Goal: Task Accomplishment & Management: Manage account settings

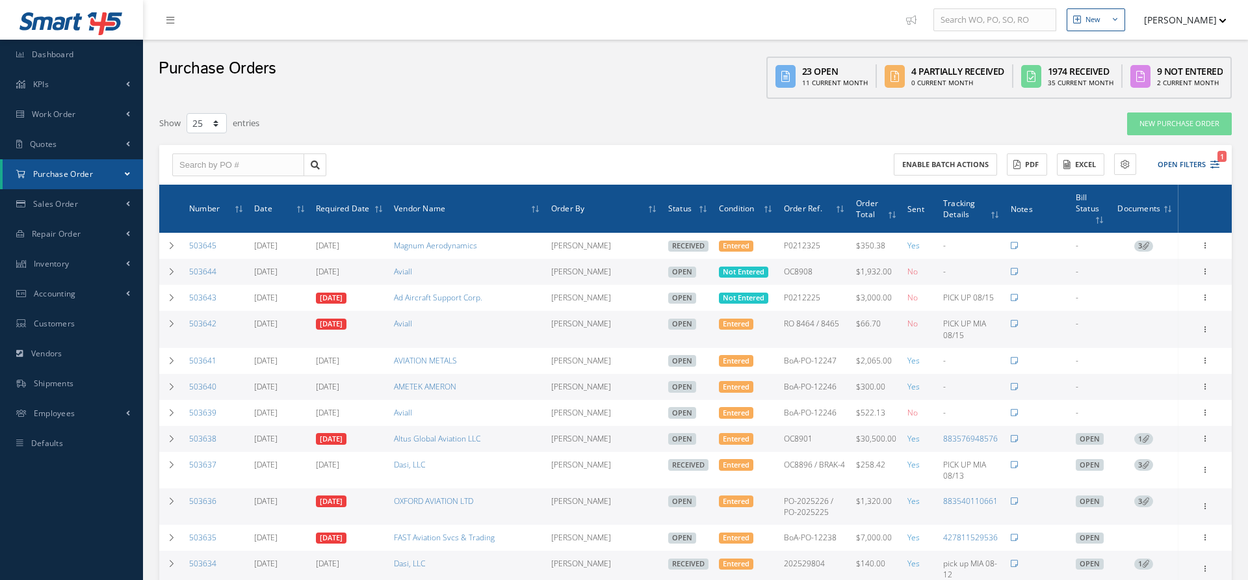
select select "25"
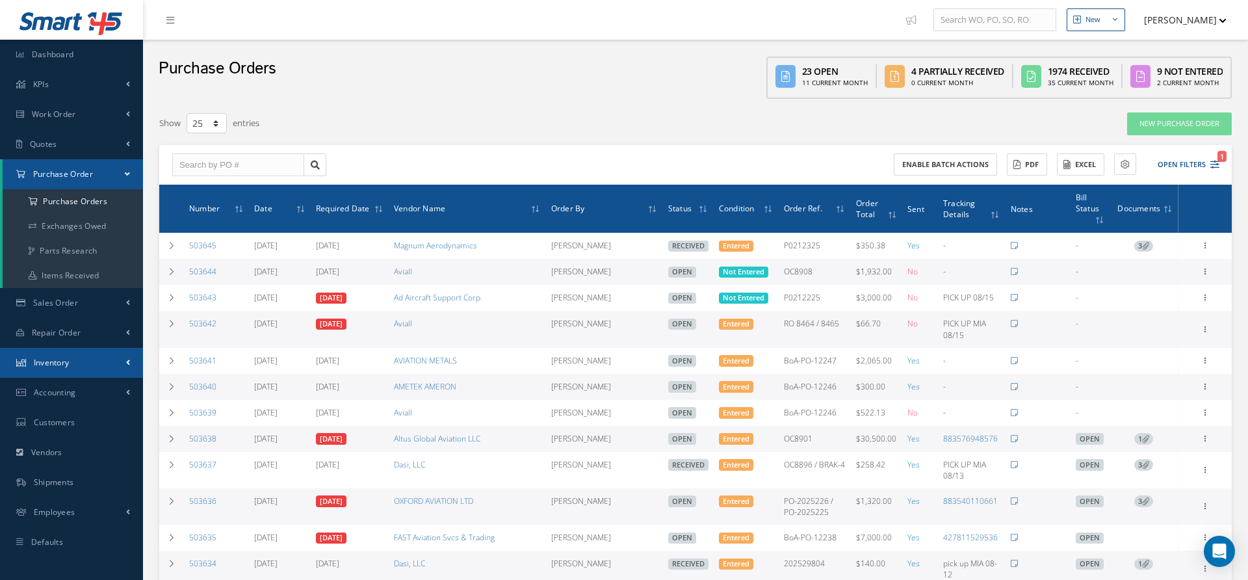
click at [49, 370] on link "Inventory" at bounding box center [71, 363] width 143 height 30
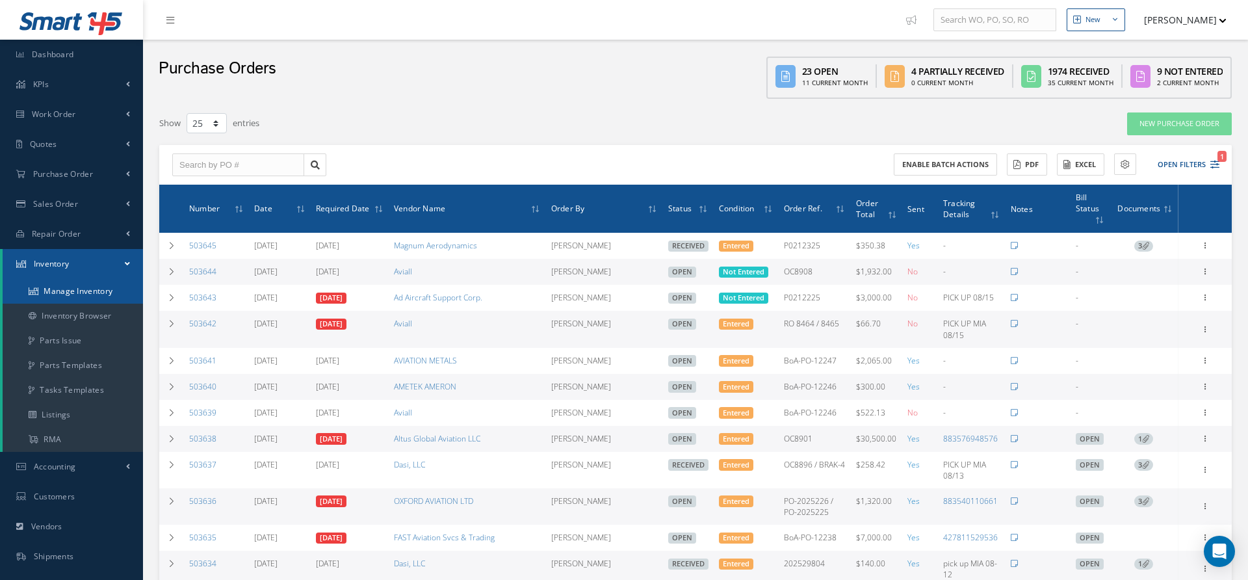
click at [57, 293] on link "Manage Inventory" at bounding box center [73, 291] width 140 height 25
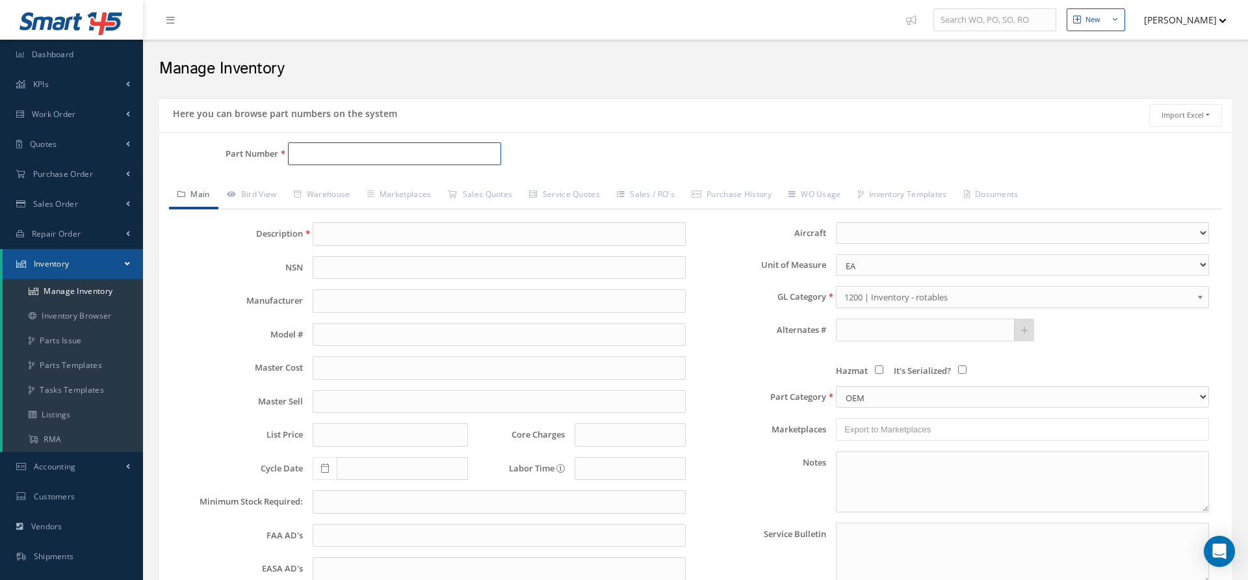
click at [327, 160] on input "Part Number" at bounding box center [394, 153] width 213 height 23
paste input "422799-100 422799-200"
drag, startPoint x: 411, startPoint y: 158, endPoint x: 344, endPoint y: 150, distance: 67.4
click at [344, 150] on input "422799-100 422799-200" at bounding box center [394, 153] width 213 height 23
click at [404, 155] on input "422799-100" at bounding box center [394, 153] width 213 height 23
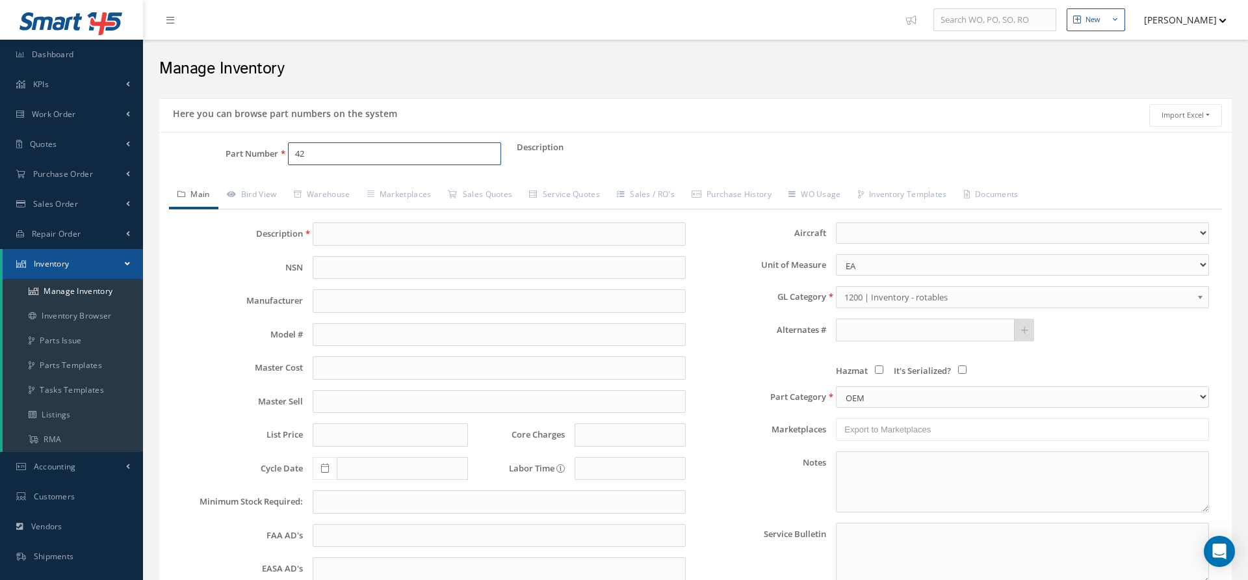
type input "4"
click at [383, 155] on input "Part Number" at bounding box center [394, 153] width 213 height 23
paste input "9231-7-600"
type input "9231-7-600"
type input "ELECTRONIC MODULE"
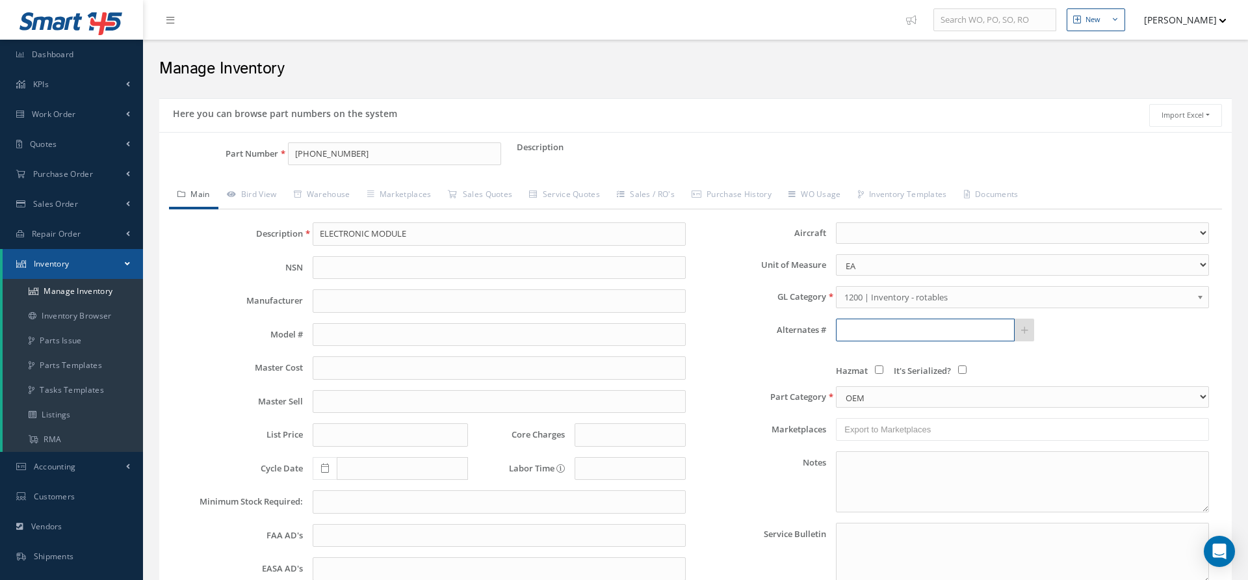
click at [862, 333] on input "text" at bounding box center [925, 329] width 179 height 23
paste input "422799-100 422799-200"
click at [845, 325] on input "422799-100" at bounding box center [925, 329] width 179 height 23
type input "422799-100"
click at [1031, 327] on link at bounding box center [1024, 329] width 20 height 23
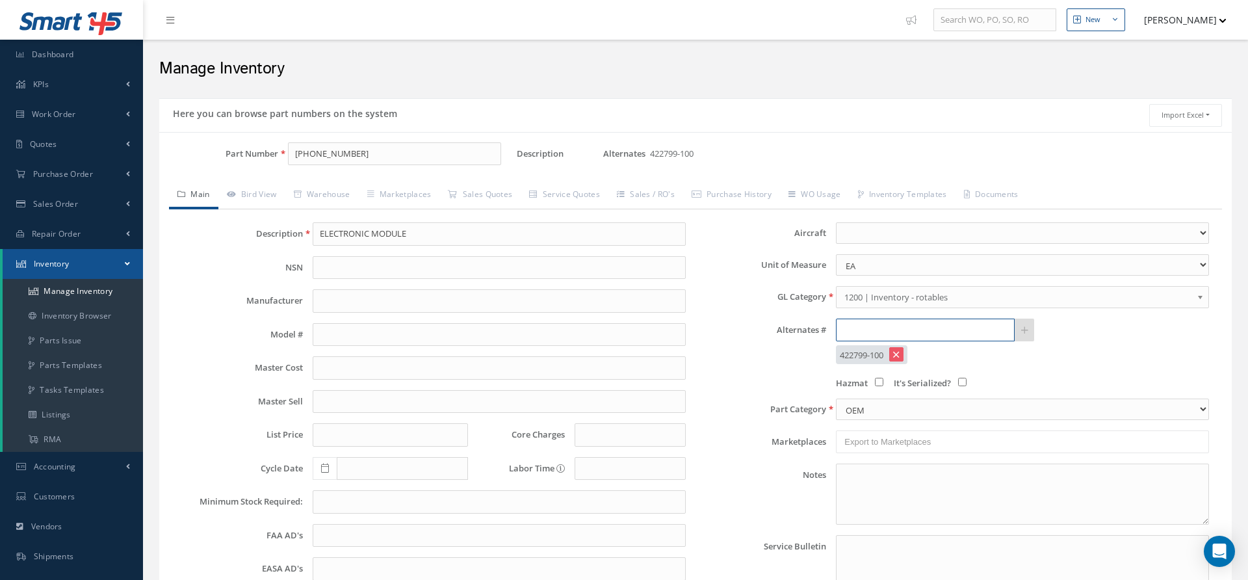
click at [886, 330] on input "text" at bounding box center [925, 329] width 179 height 23
paste input "422799-100 422799-200"
drag, startPoint x: 897, startPoint y: 331, endPoint x: 799, endPoint y: 329, distance: 98.1
click at [799, 329] on div "Alternates # 422799-100 422799-200" at bounding box center [956, 329] width 523 height 23
click at [914, 332] on input "422799-200" at bounding box center [925, 329] width 179 height 23
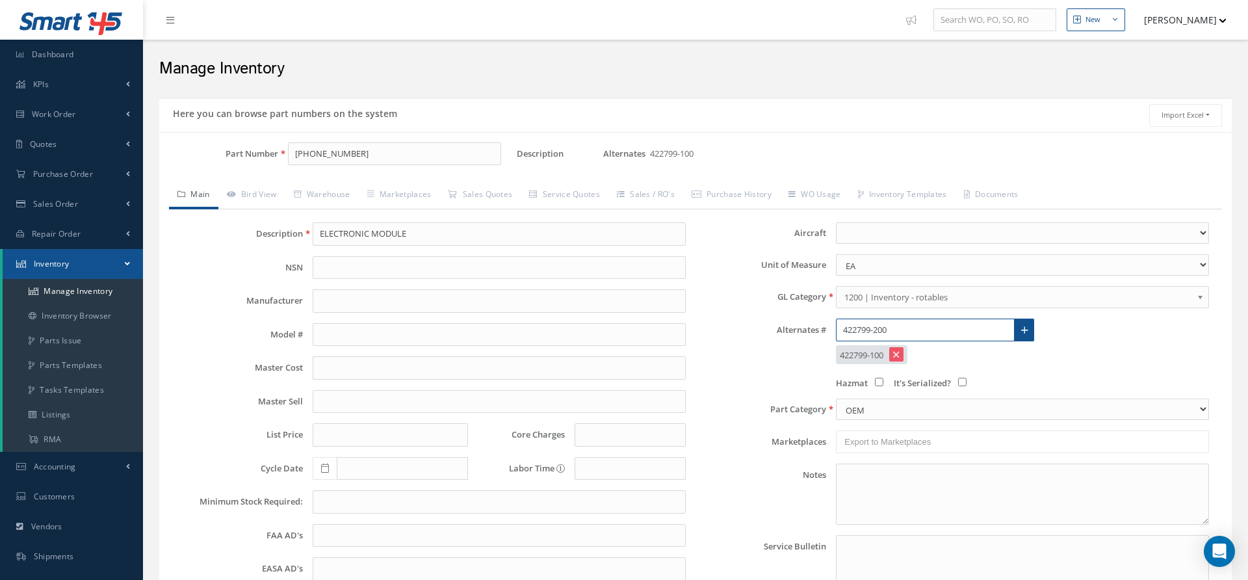
type input "422799-200"
click at [1029, 328] on link at bounding box center [1024, 329] width 20 height 23
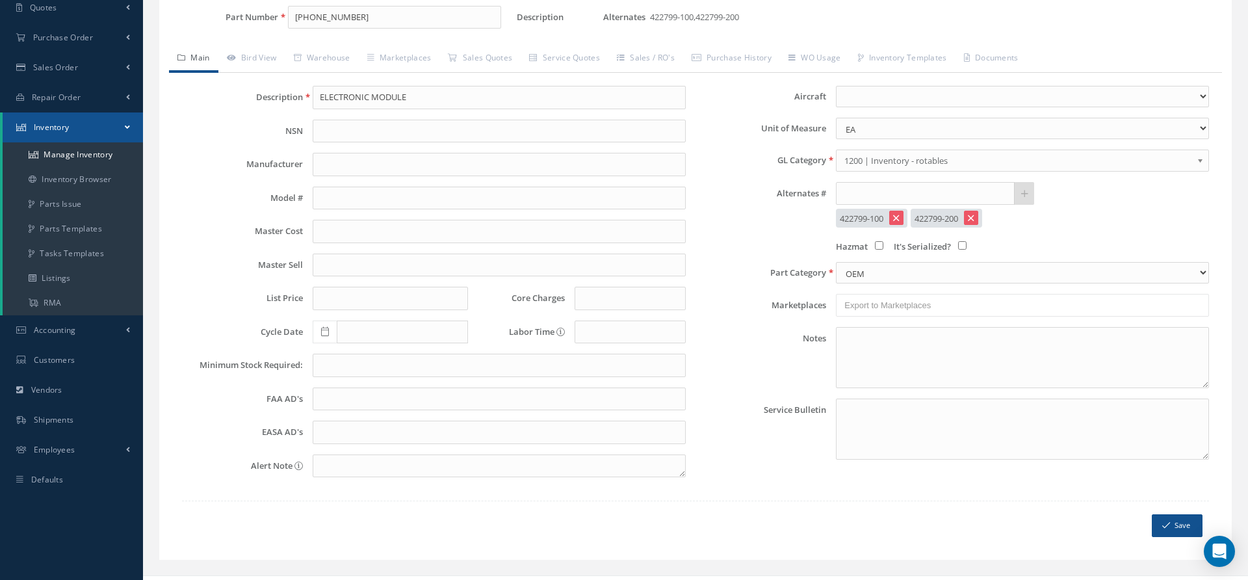
scroll to position [152, 0]
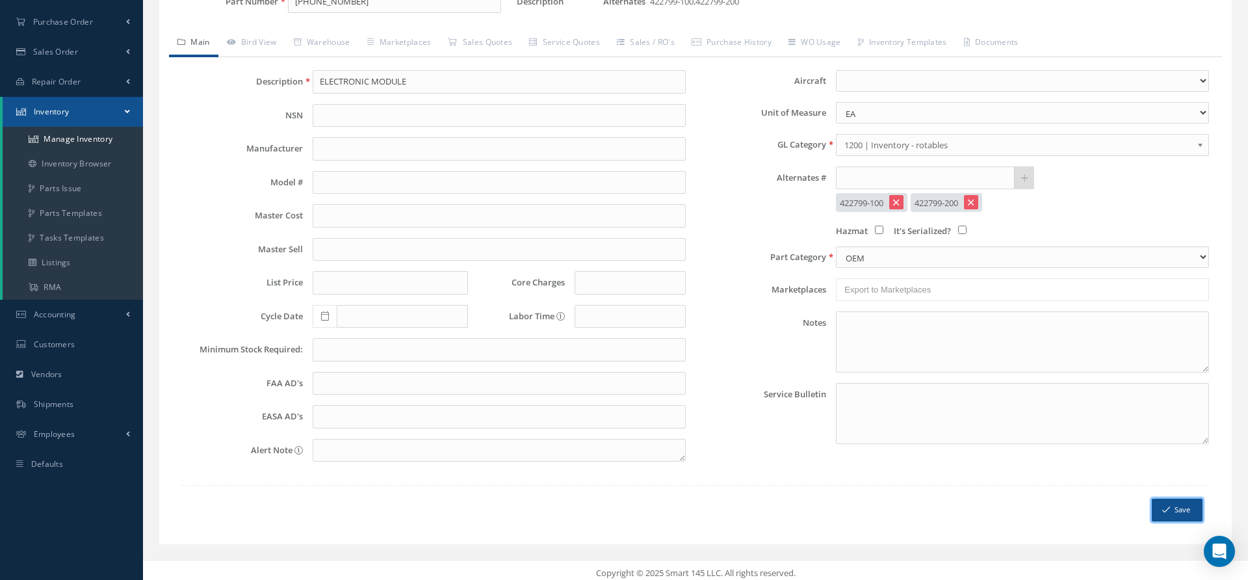
click at [1175, 507] on button "Save" at bounding box center [1176, 509] width 51 height 23
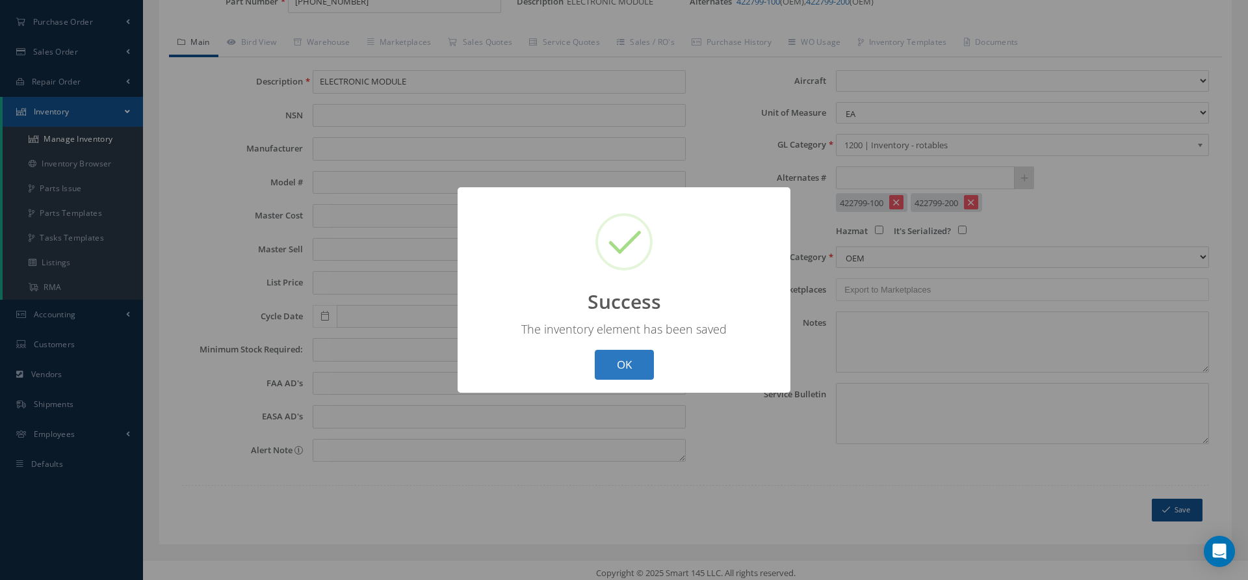
click at [618, 374] on button "OK" at bounding box center [624, 365] width 59 height 31
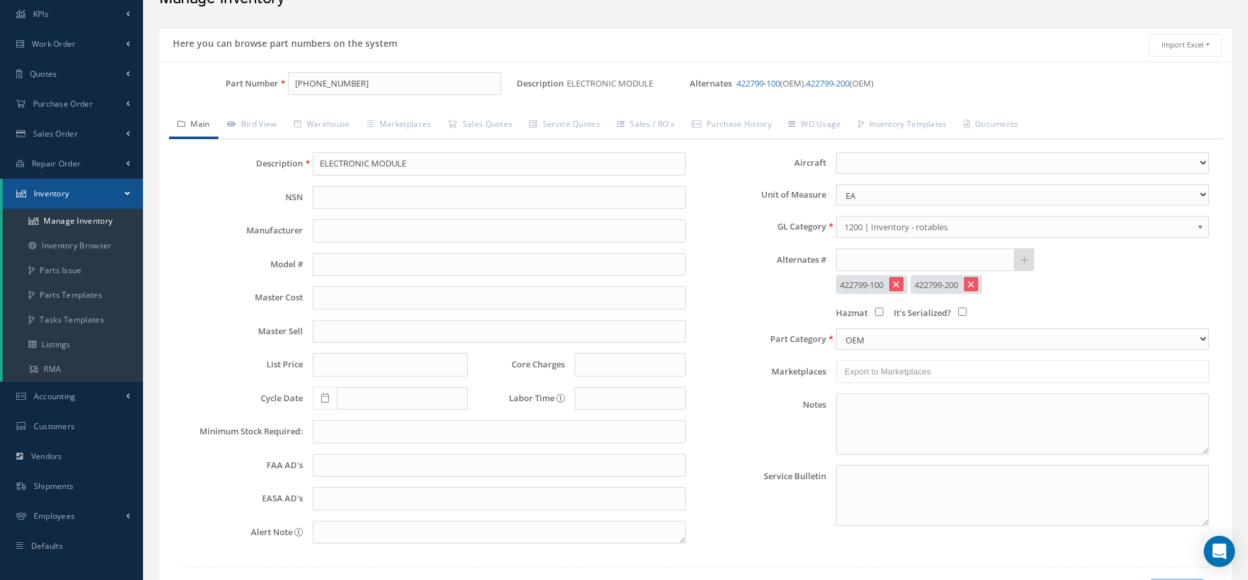
scroll to position [39, 0]
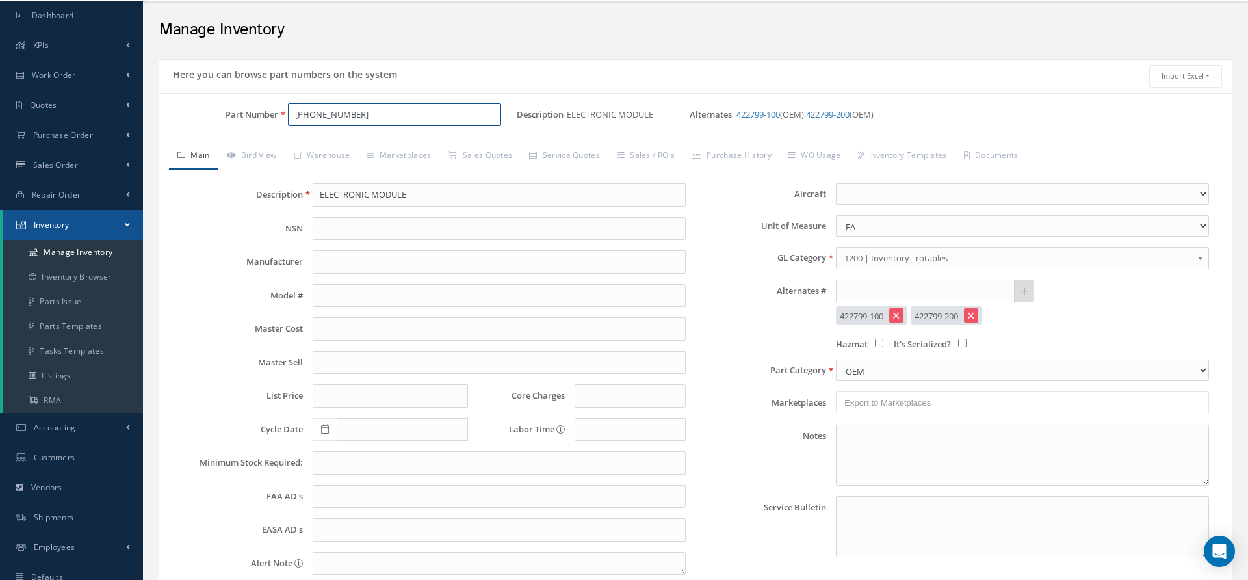
drag, startPoint x: 355, startPoint y: 113, endPoint x: 259, endPoint y: 112, distance: 95.5
click at [259, 112] on div "Part Number 9231-7-600" at bounding box center [337, 114] width 357 height 23
paste input "QA07995"
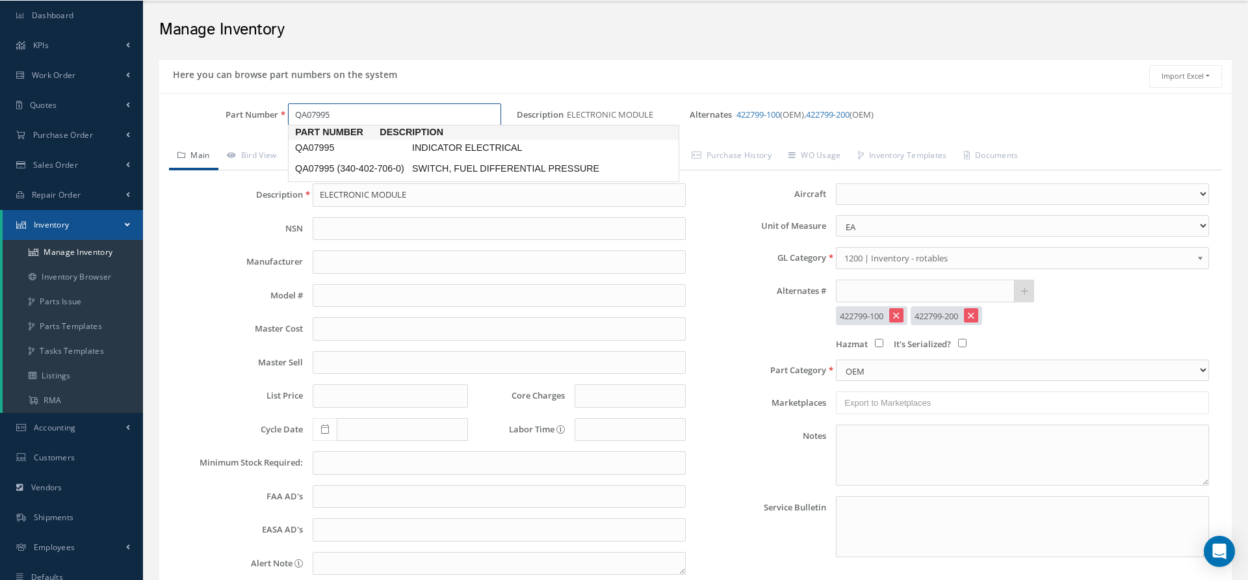
type input "QA07995"
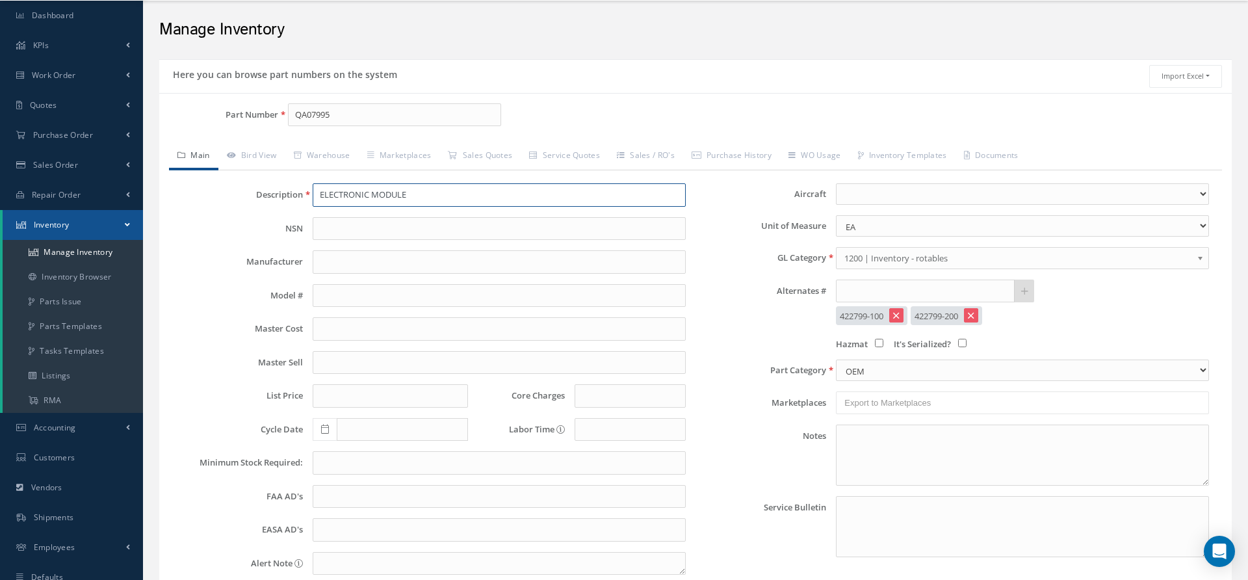
type input "INDICATOR ELECTRICAL"
type input "0.00"
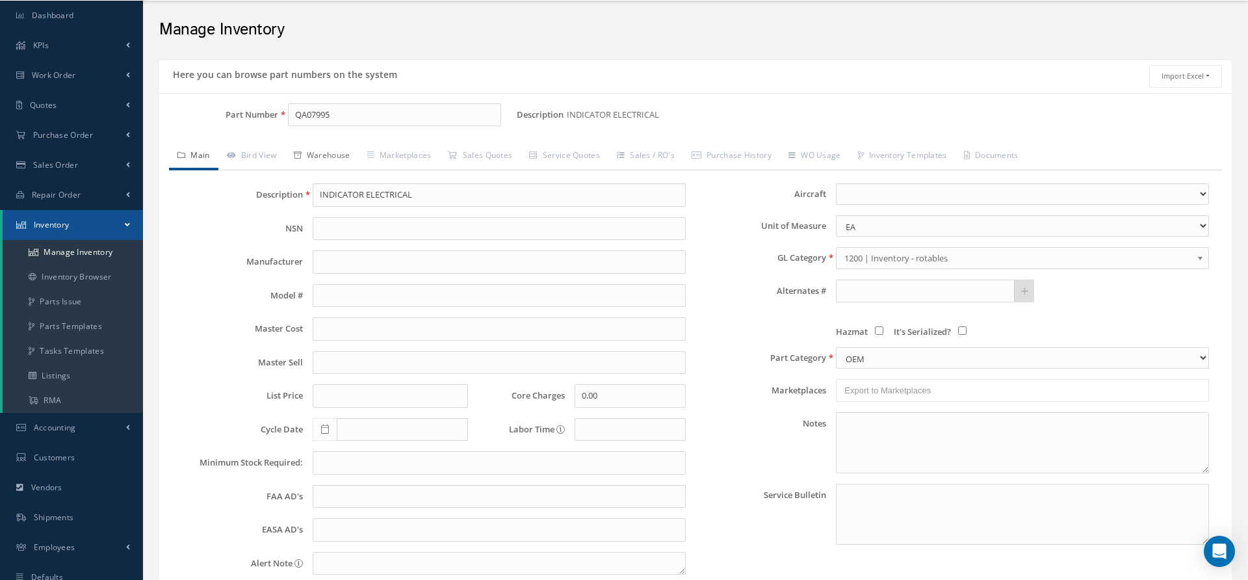
click at [337, 154] on link "Warehouse" at bounding box center [321, 156] width 73 height 27
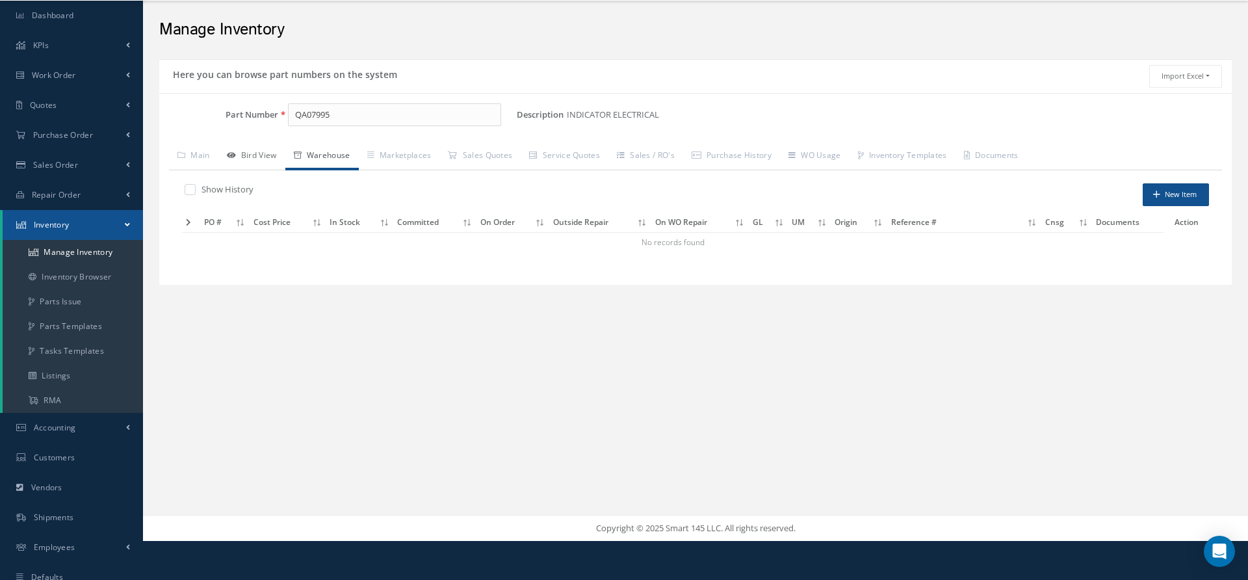
click at [270, 153] on link "Bird View" at bounding box center [251, 156] width 67 height 27
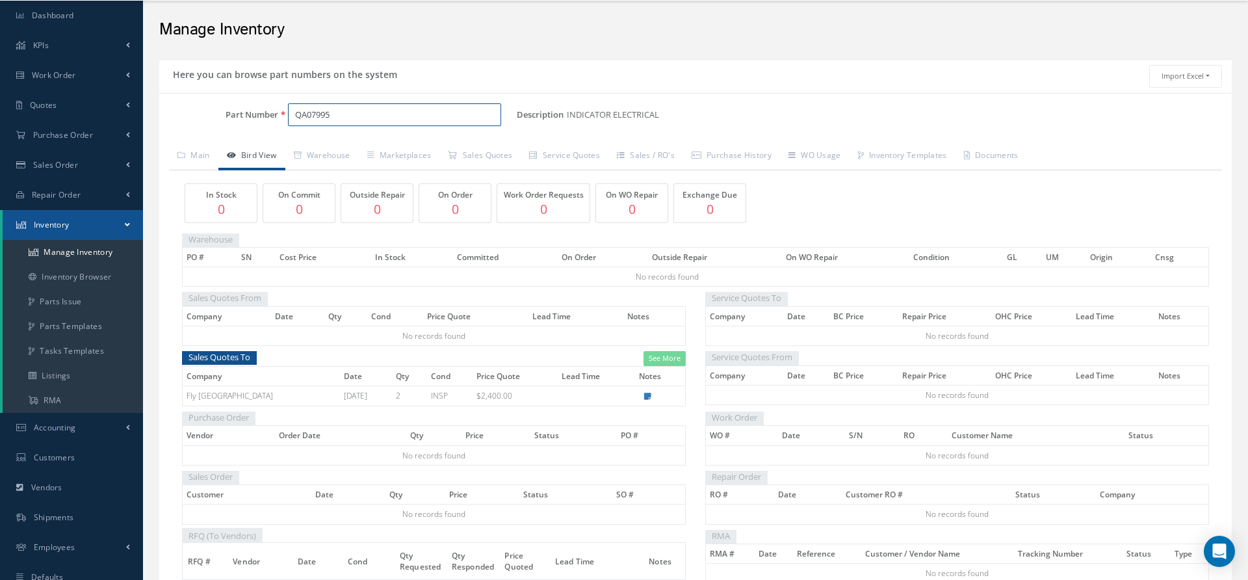
click at [345, 111] on input "QA07995" at bounding box center [394, 114] width 213 height 23
click at [200, 160] on link "Main" at bounding box center [193, 156] width 49 height 27
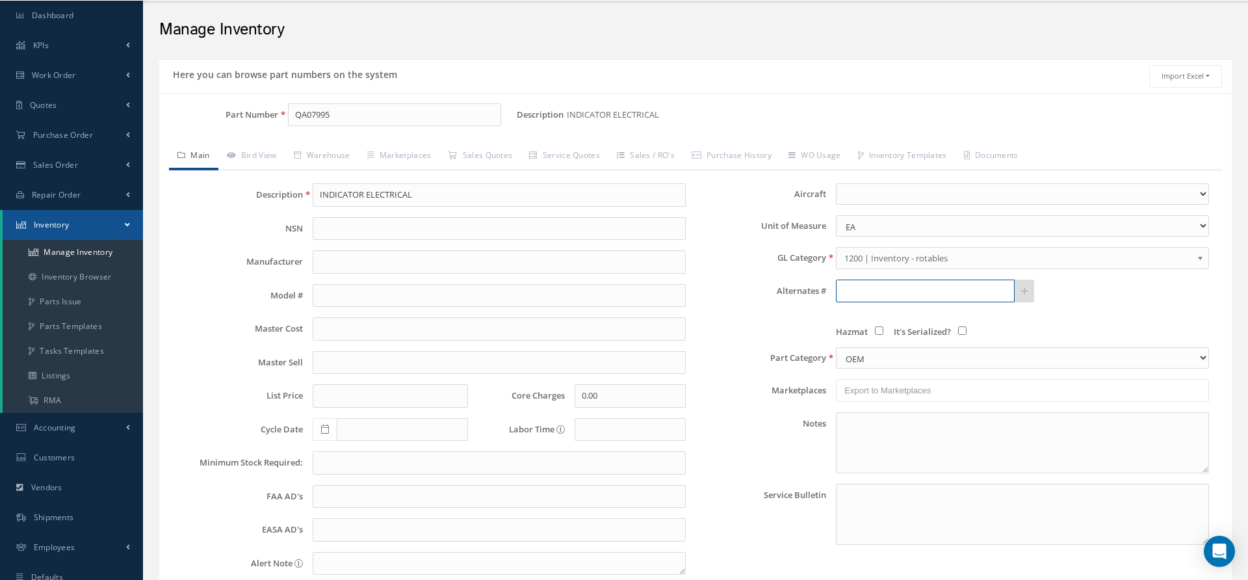
click at [846, 281] on input "text" at bounding box center [925, 290] width 179 height 23
type input "340-402-706-0"
click at [1027, 287] on icon at bounding box center [1024, 291] width 7 height 9
click at [928, 294] on input "text" at bounding box center [925, 290] width 179 height 23
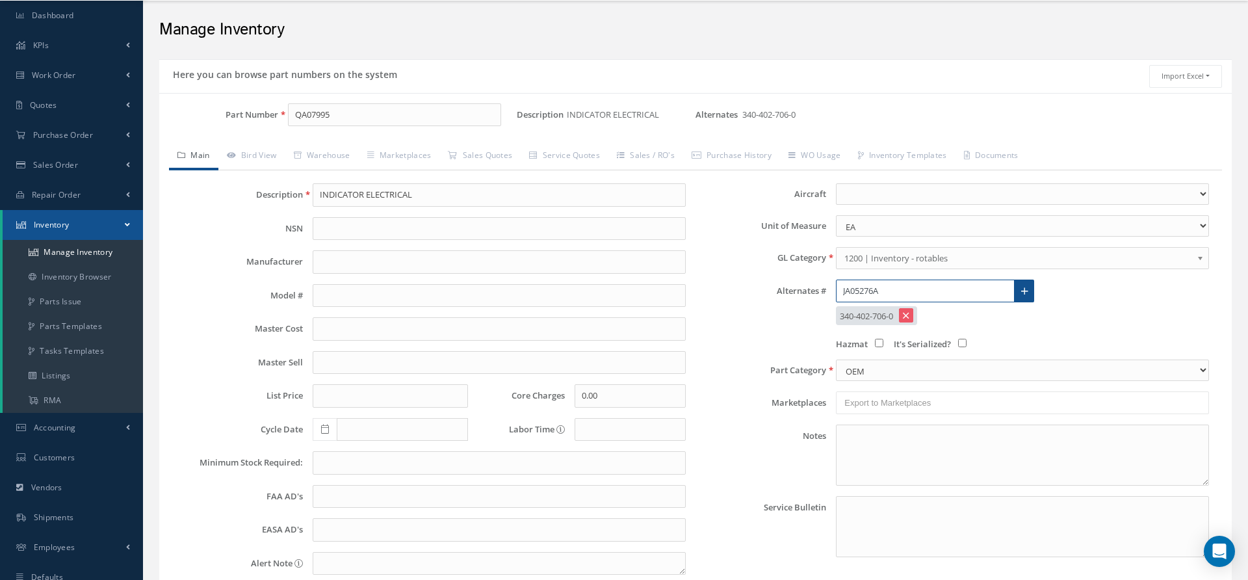
type input "JA05276A"
click at [1029, 288] on link at bounding box center [1024, 290] width 20 height 23
click at [869, 287] on input "text" at bounding box center [925, 290] width 179 height 23
type input "APS73150018BARD"
click at [1027, 290] on link at bounding box center [1024, 290] width 20 height 23
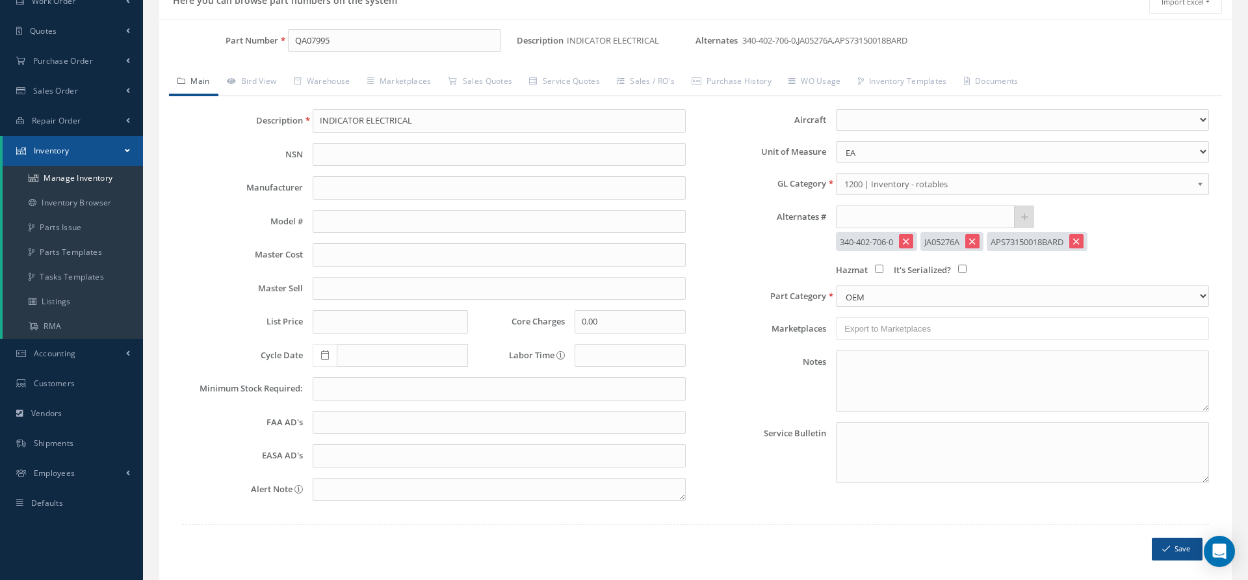
scroll to position [152, 0]
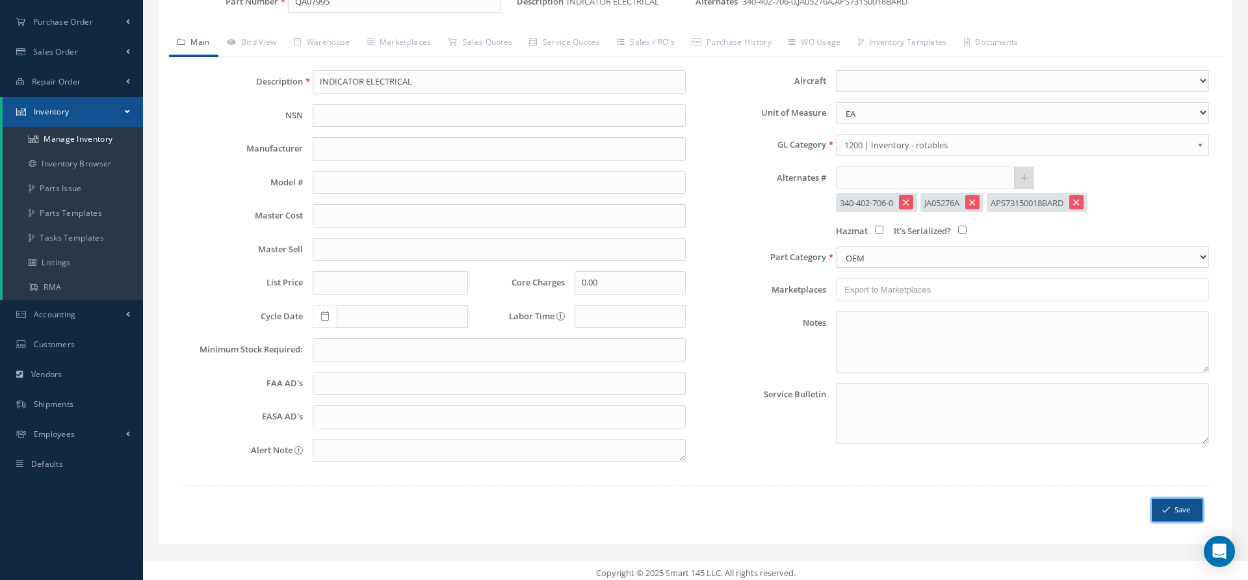
click at [1175, 507] on button "Save" at bounding box center [1176, 509] width 51 height 23
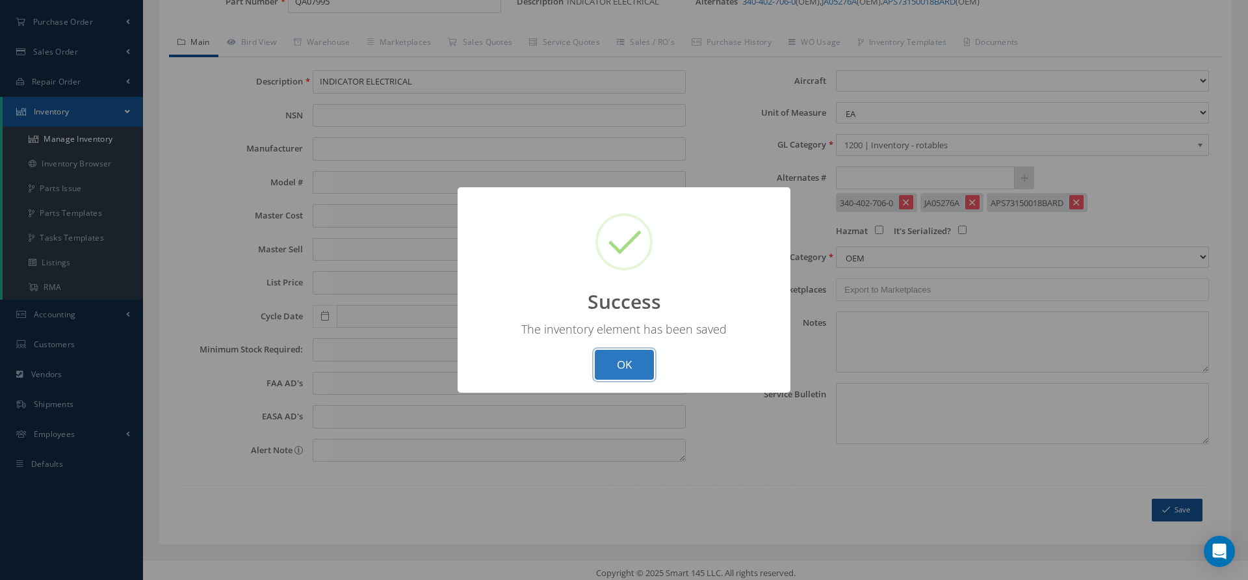
click at [611, 375] on button "OK" at bounding box center [624, 365] width 59 height 31
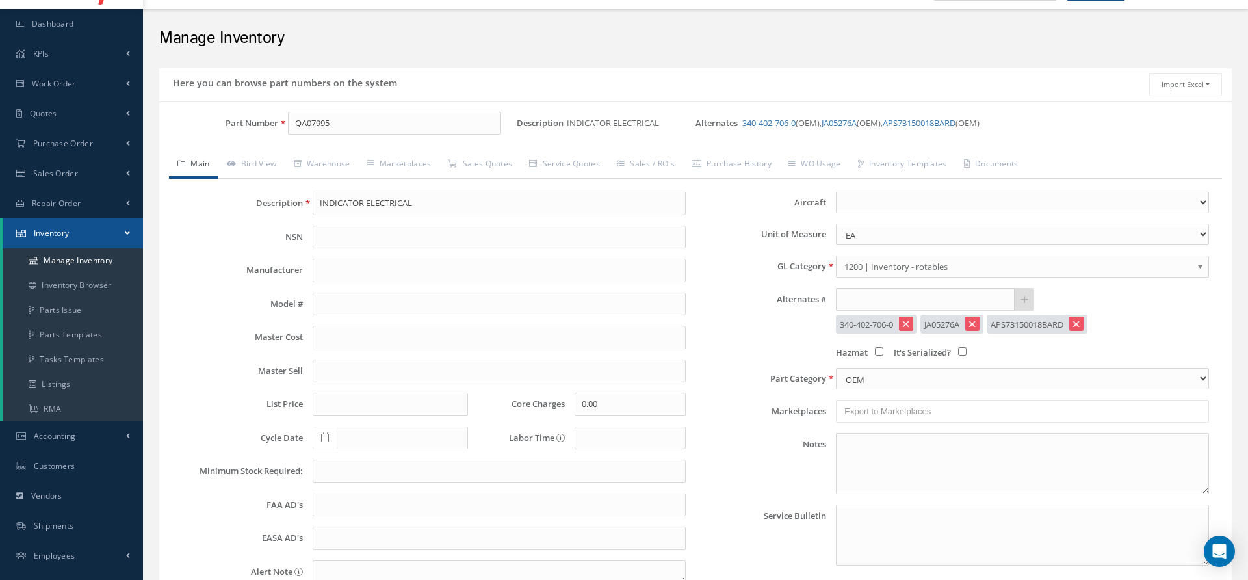
scroll to position [3, 0]
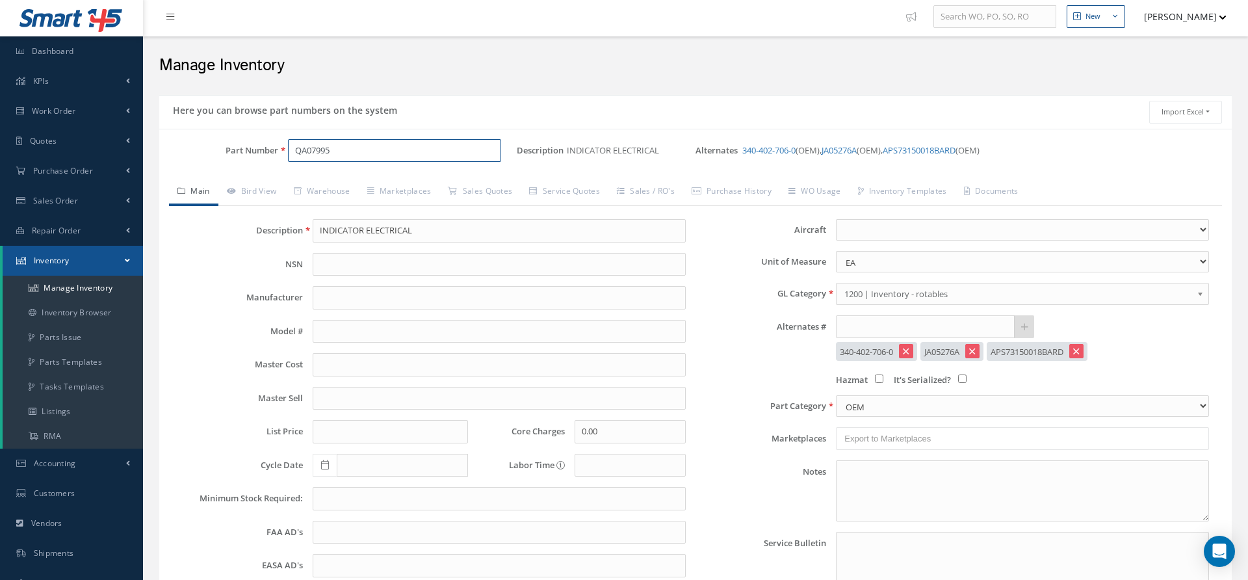
drag, startPoint x: 380, startPoint y: 152, endPoint x: 263, endPoint y: 149, distance: 117.7
click at [263, 149] on div "Part Number QA07995" at bounding box center [337, 150] width 357 height 23
paste input "52G189-01"
type input "52G189-01"
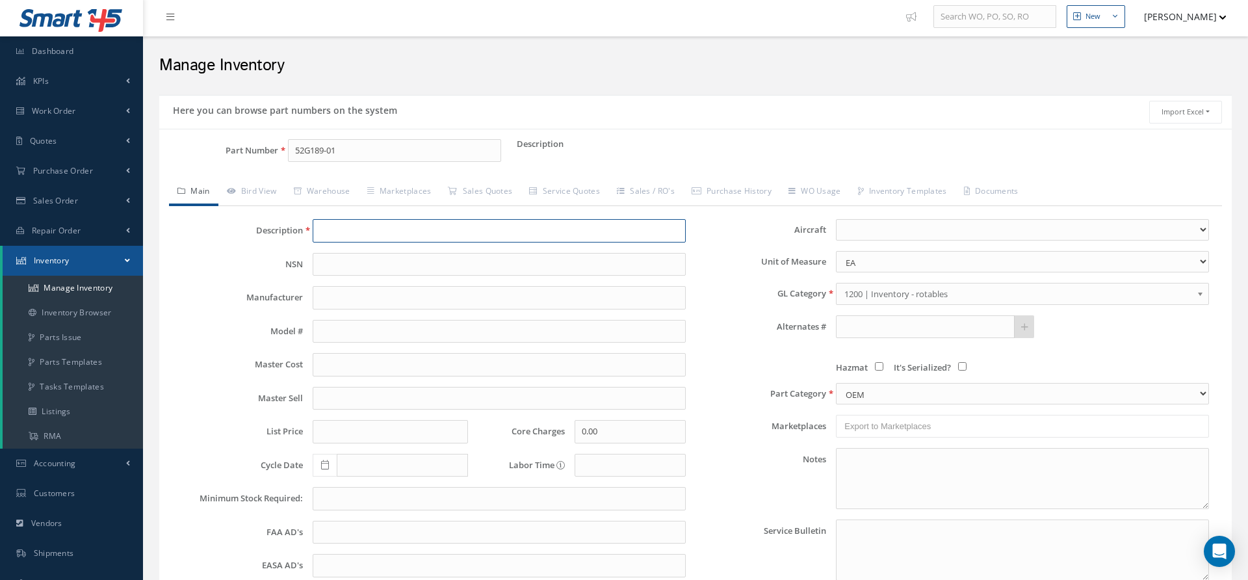
paste input "FAN EXIT LINER SEGMENT"
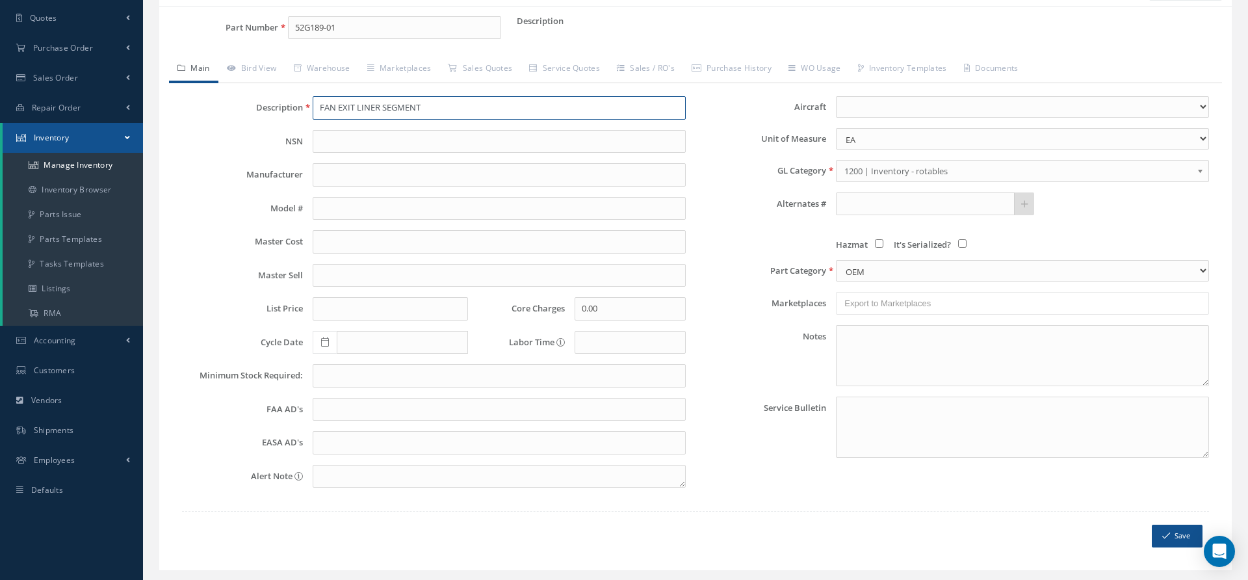
scroll to position [152, 0]
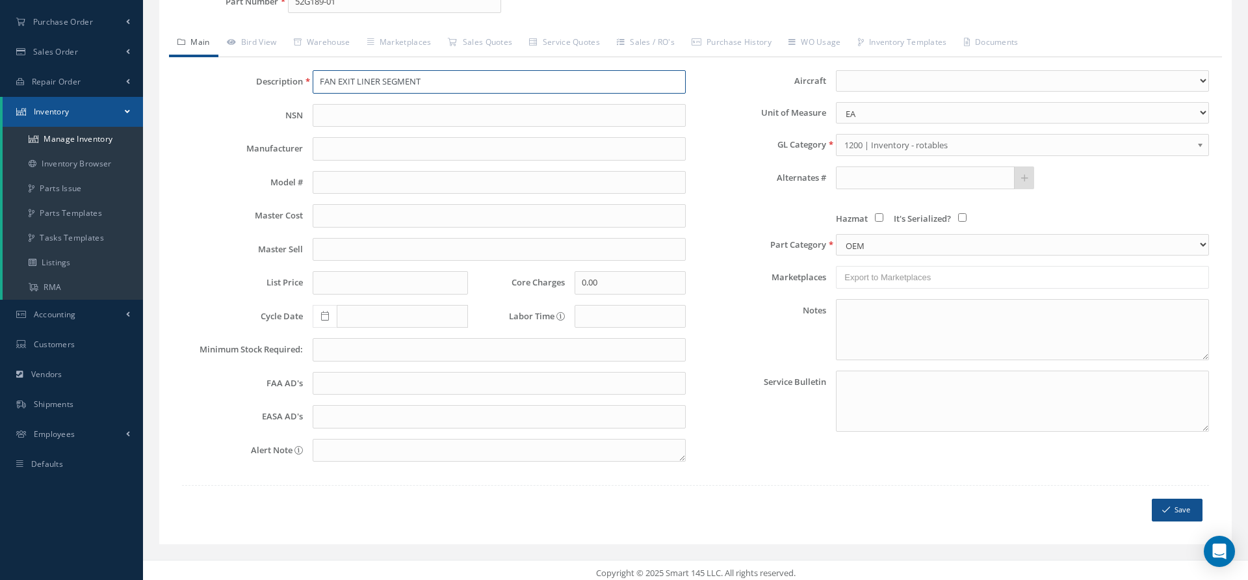
type input "FAN EXIT LINER SEGMENT"
click at [1165, 505] on icon "submit" at bounding box center [1166, 509] width 8 height 9
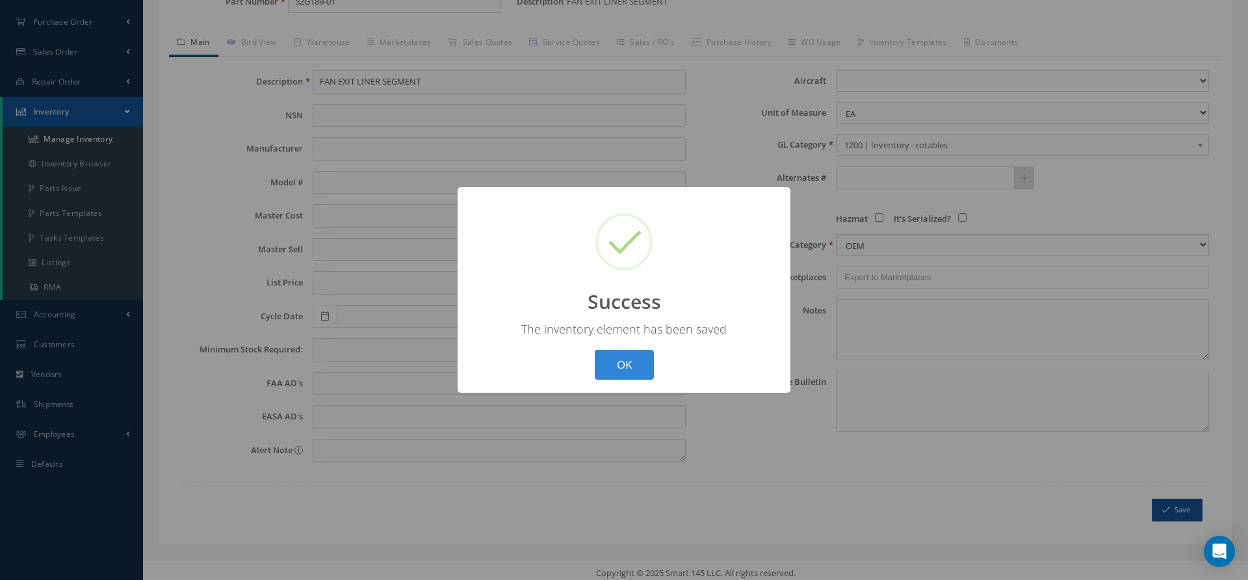
click at [518, 183] on div "? ! i Success × The inventory element has been saved OK Cancel" at bounding box center [624, 290] width 1248 height 580
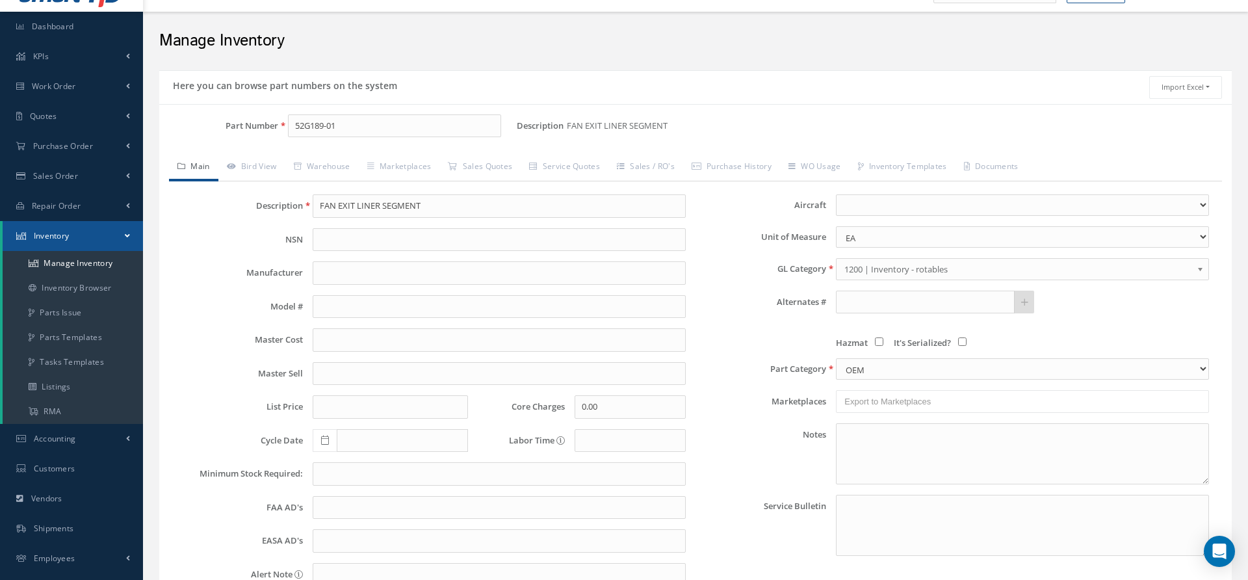
scroll to position [6, 0]
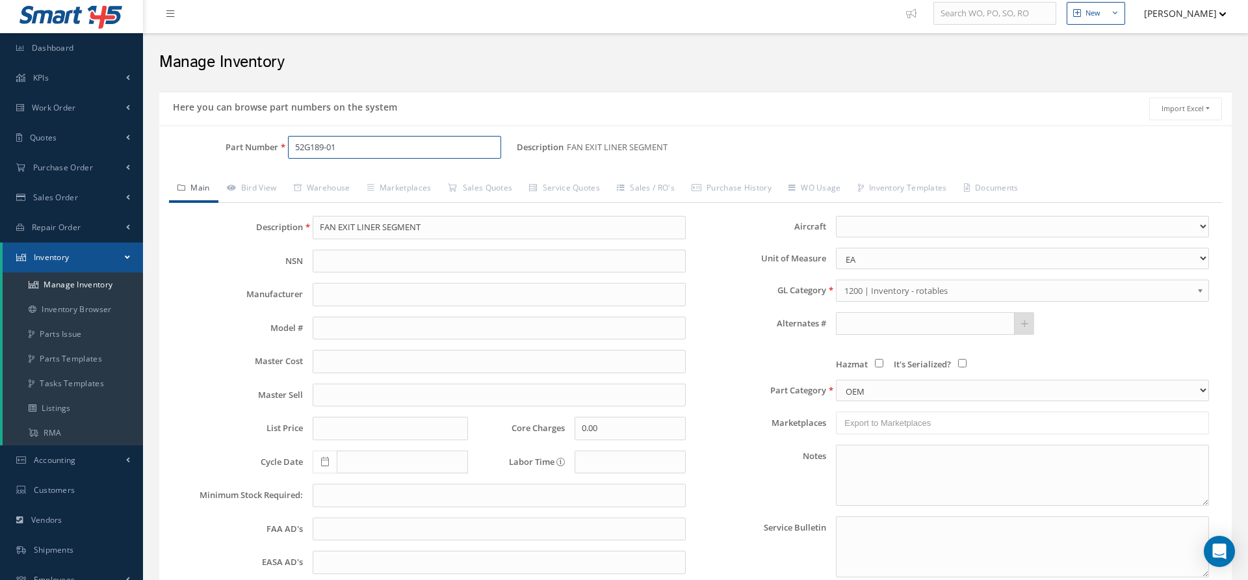
drag, startPoint x: 356, startPoint y: 142, endPoint x: 216, endPoint y: 142, distance: 140.4
click at [216, 142] on div "Part Number 52G189-01" at bounding box center [337, 147] width 357 height 23
paste input "9311"
type input "593111"
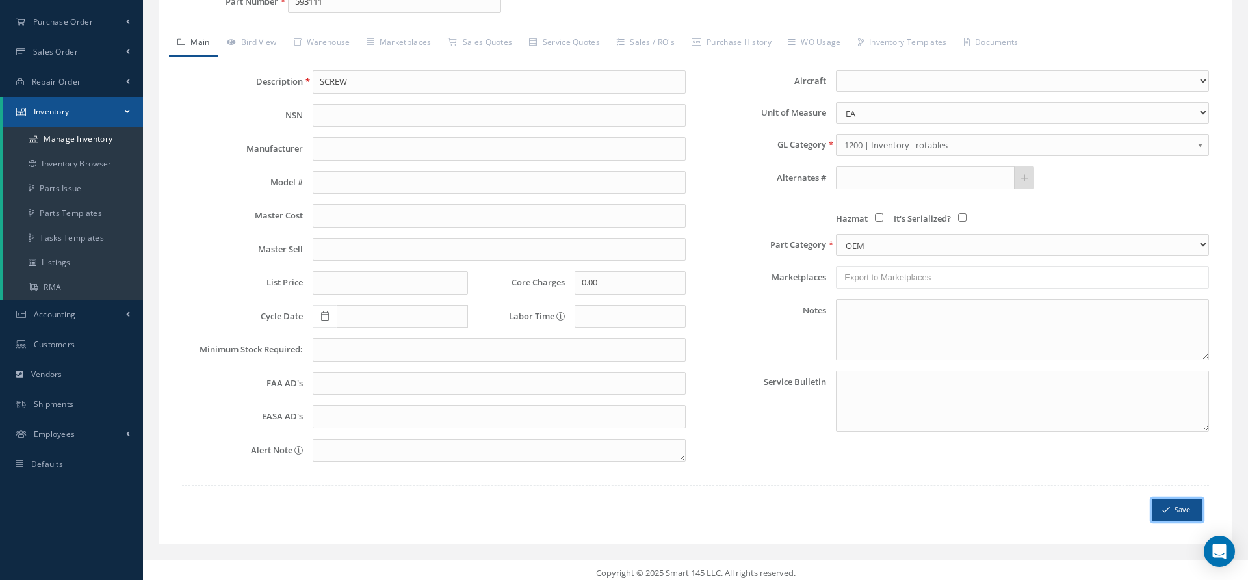
click at [1174, 507] on button "Save" at bounding box center [1176, 509] width 51 height 23
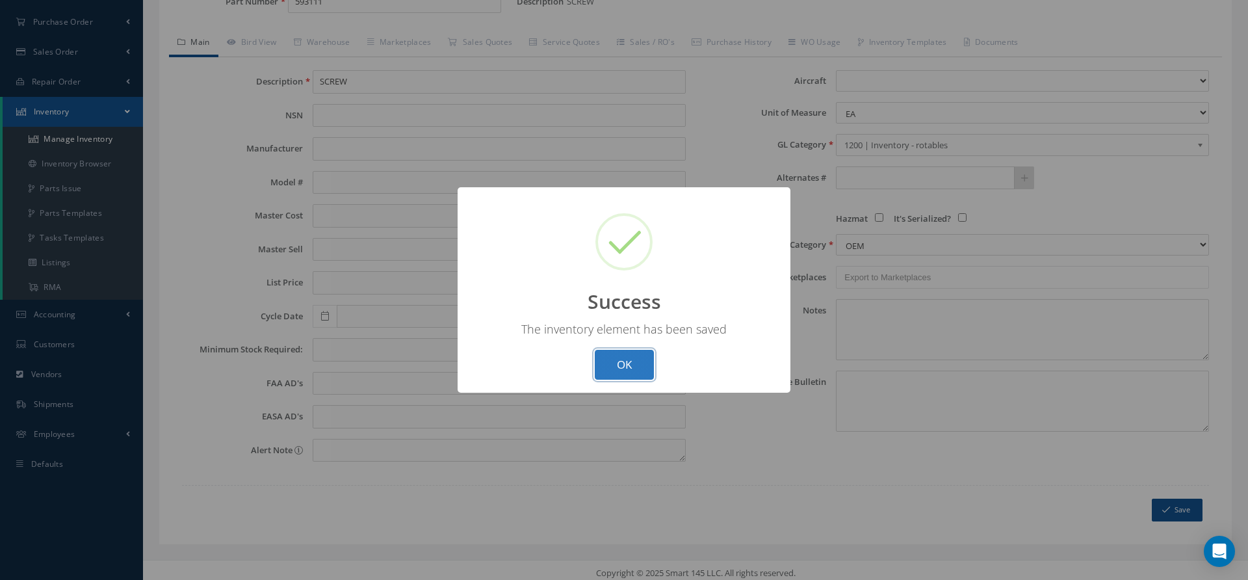
click at [613, 365] on button "OK" at bounding box center [624, 365] width 59 height 31
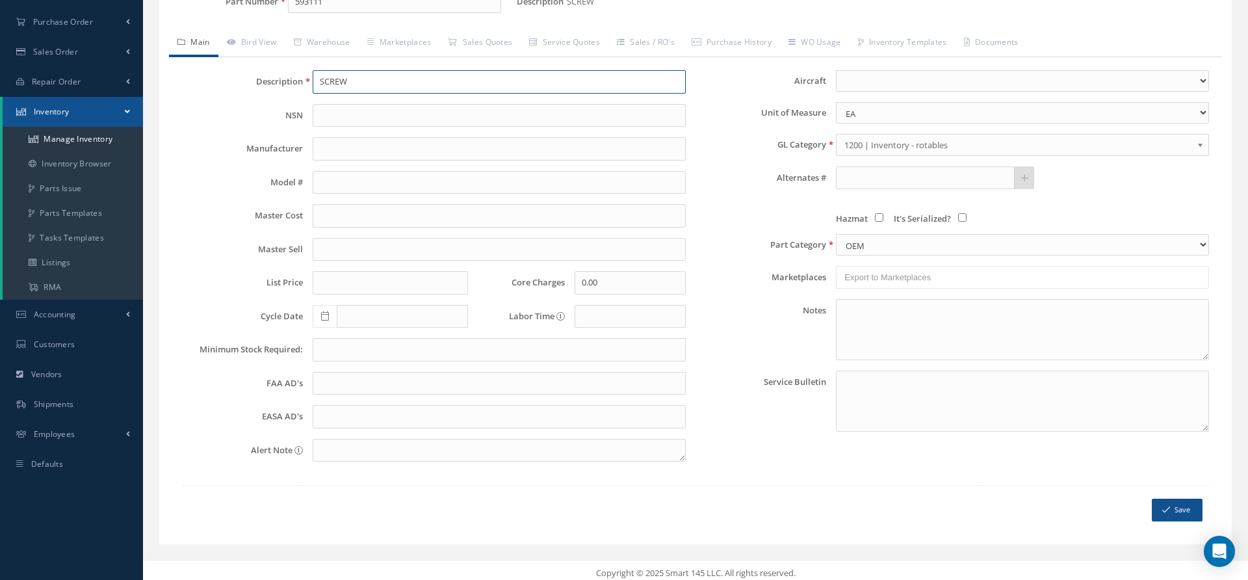
drag, startPoint x: 369, startPoint y: 83, endPoint x: 276, endPoint y: 80, distance: 93.0
click at [276, 80] on div "Description SCREW" at bounding box center [433, 81] width 523 height 23
paste input "AS125745"
click at [1151, 498] on button "Save" at bounding box center [1176, 509] width 51 height 23
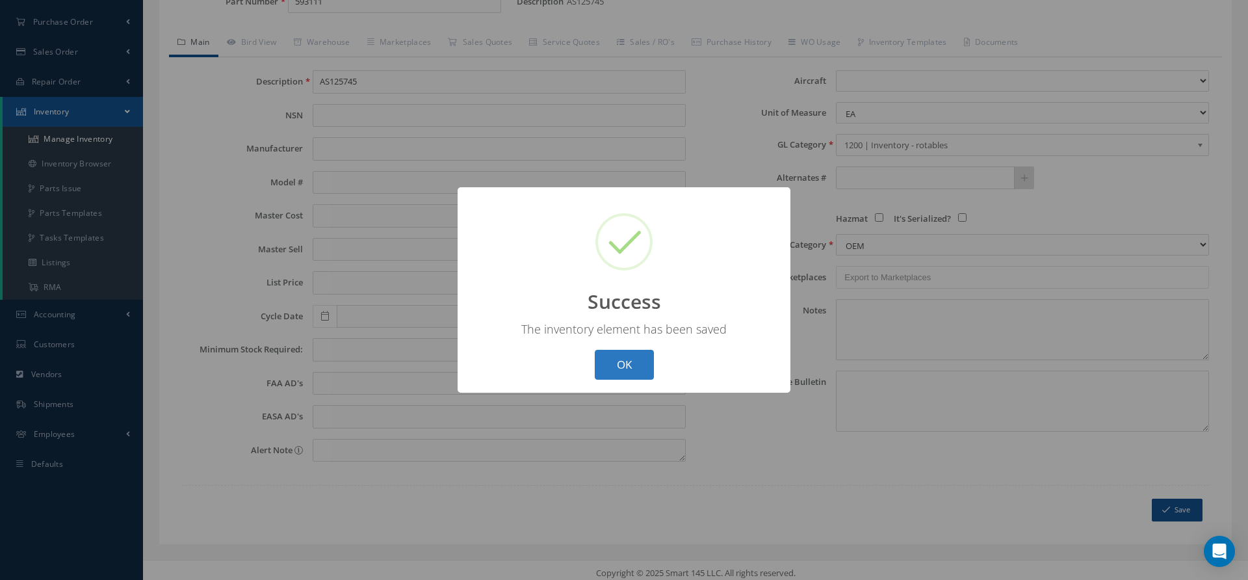
click at [605, 350] on button "OK" at bounding box center [624, 365] width 59 height 31
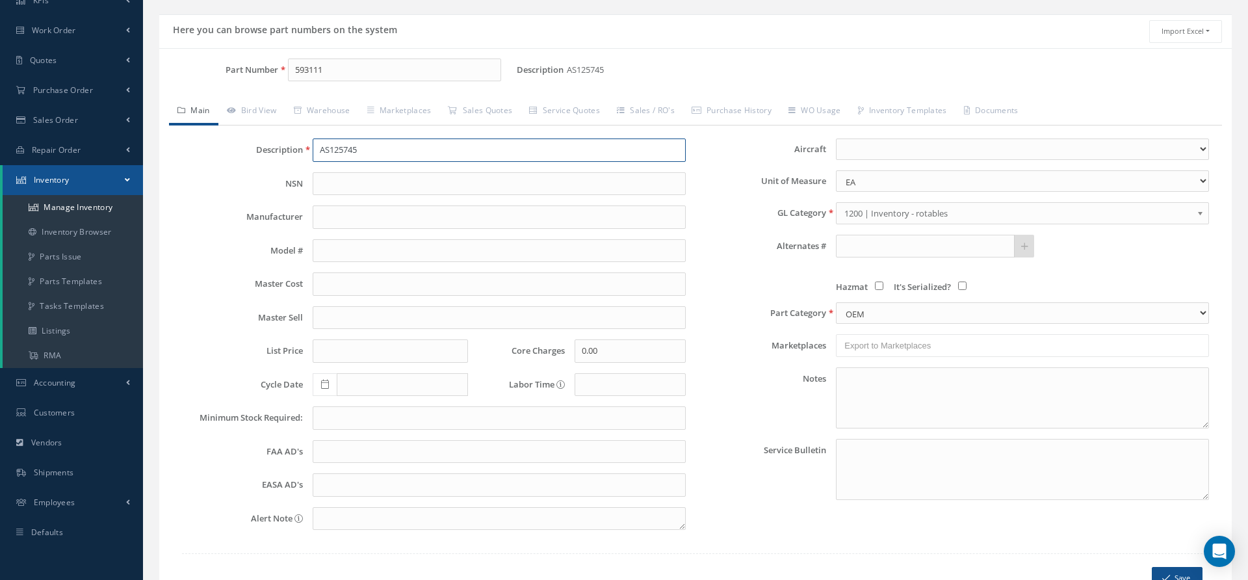
scroll to position [77, 0]
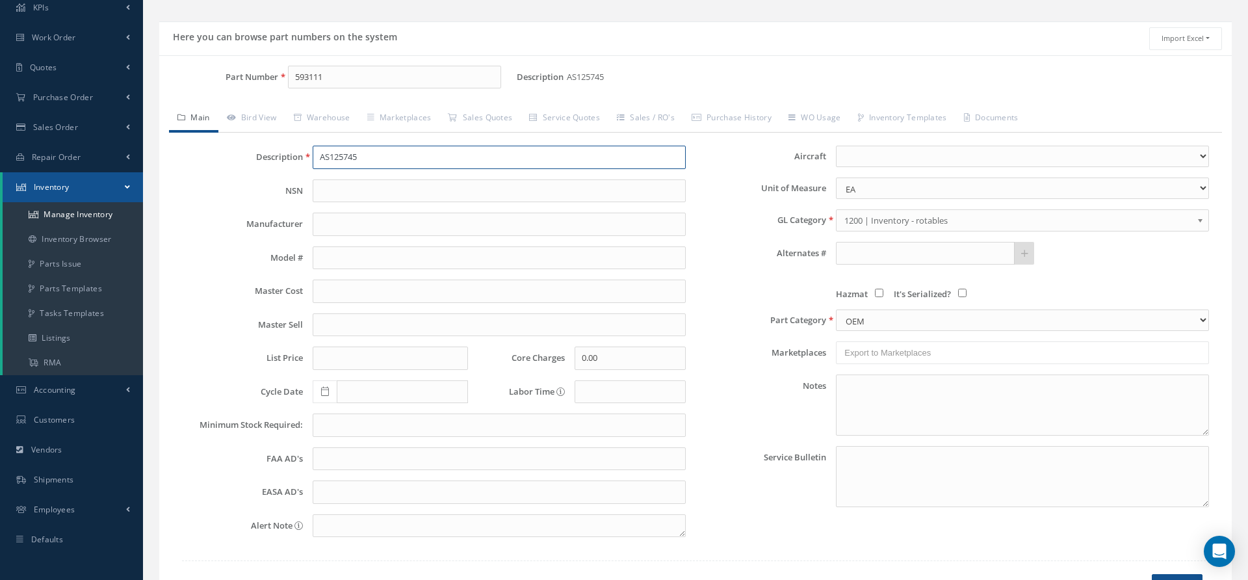
drag, startPoint x: 419, startPoint y: 157, endPoint x: 248, endPoint y: 153, distance: 171.6
click at [248, 153] on div "Description AS125745" at bounding box center [433, 157] width 523 height 23
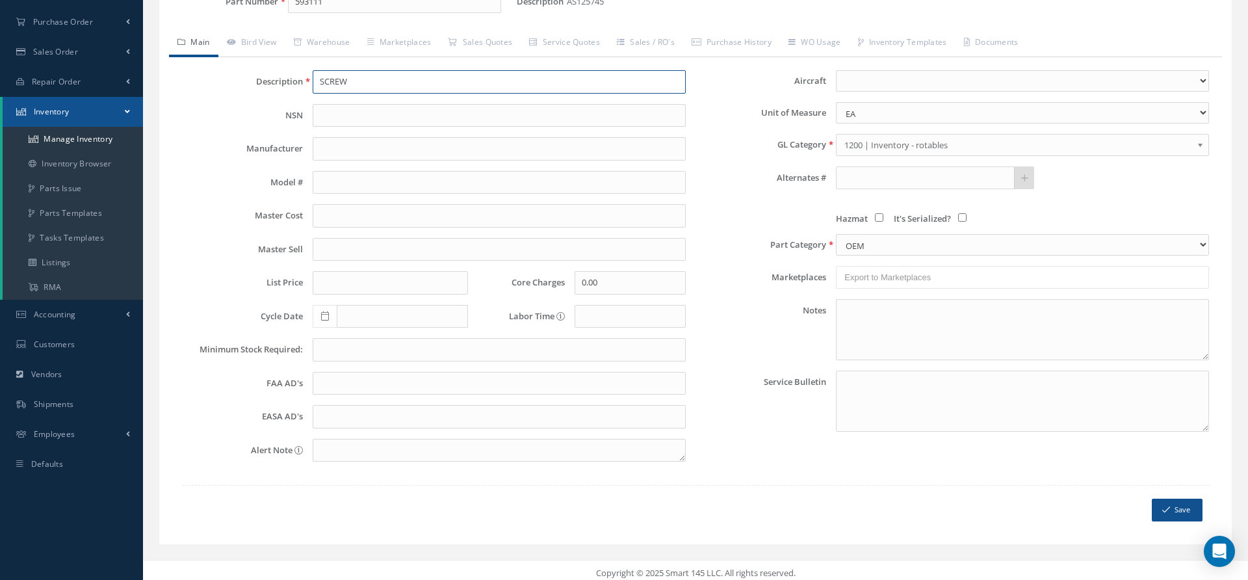
type input "SCREW"
click at [1184, 500] on button "Save" at bounding box center [1176, 509] width 51 height 23
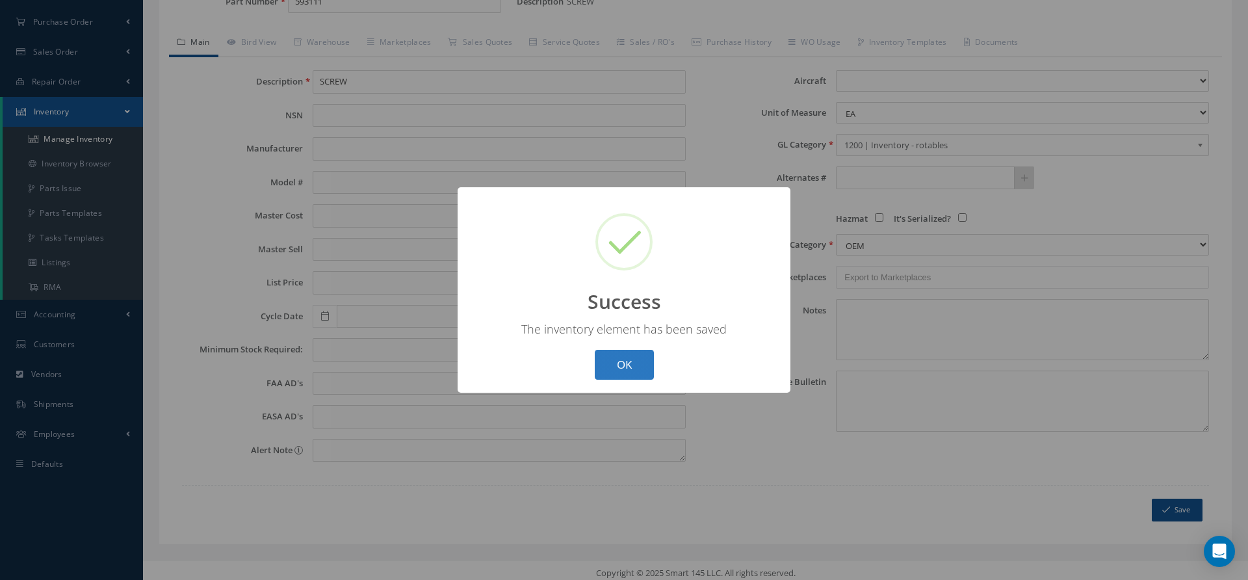
click at [622, 367] on button "OK" at bounding box center [624, 365] width 59 height 31
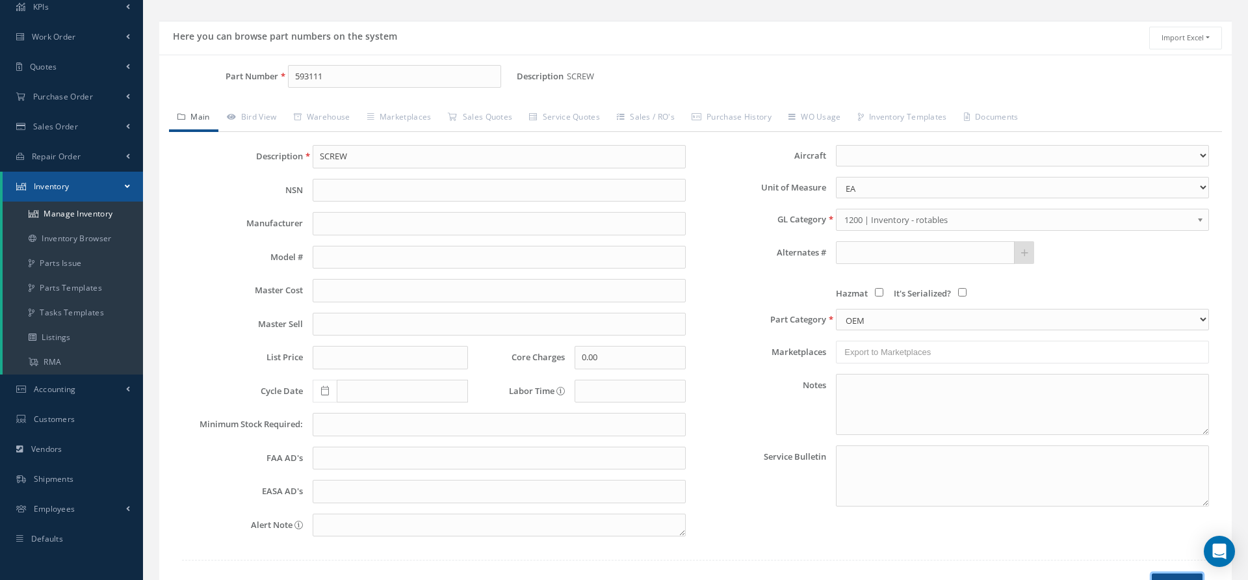
scroll to position [62, 0]
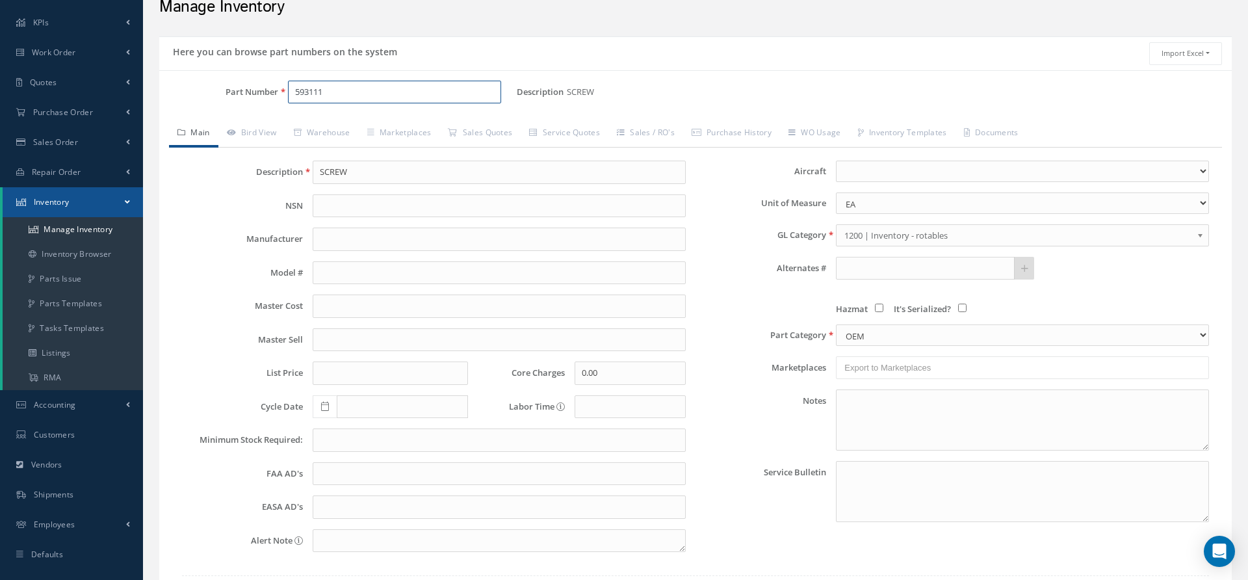
drag, startPoint x: 346, startPoint y: 88, endPoint x: 288, endPoint y: 88, distance: 58.5
click at [288, 88] on input "593111" at bounding box center [394, 92] width 213 height 23
paste input "AS125745"
type input "AS125745"
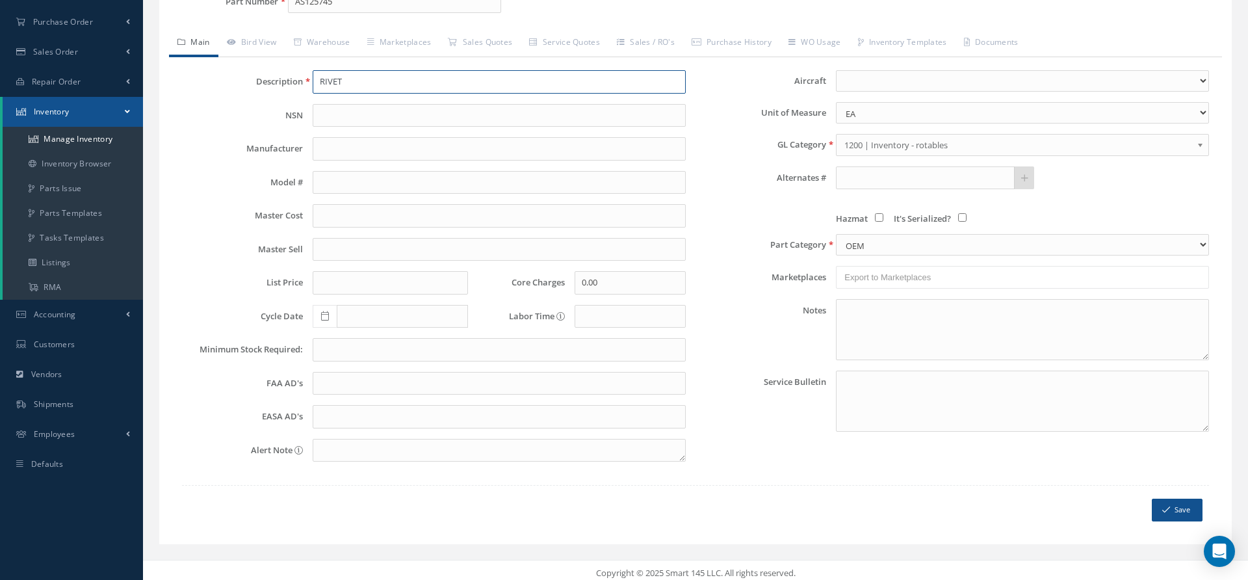
type input "RIVET"
click at [1166, 509] on button "Save" at bounding box center [1176, 509] width 51 height 23
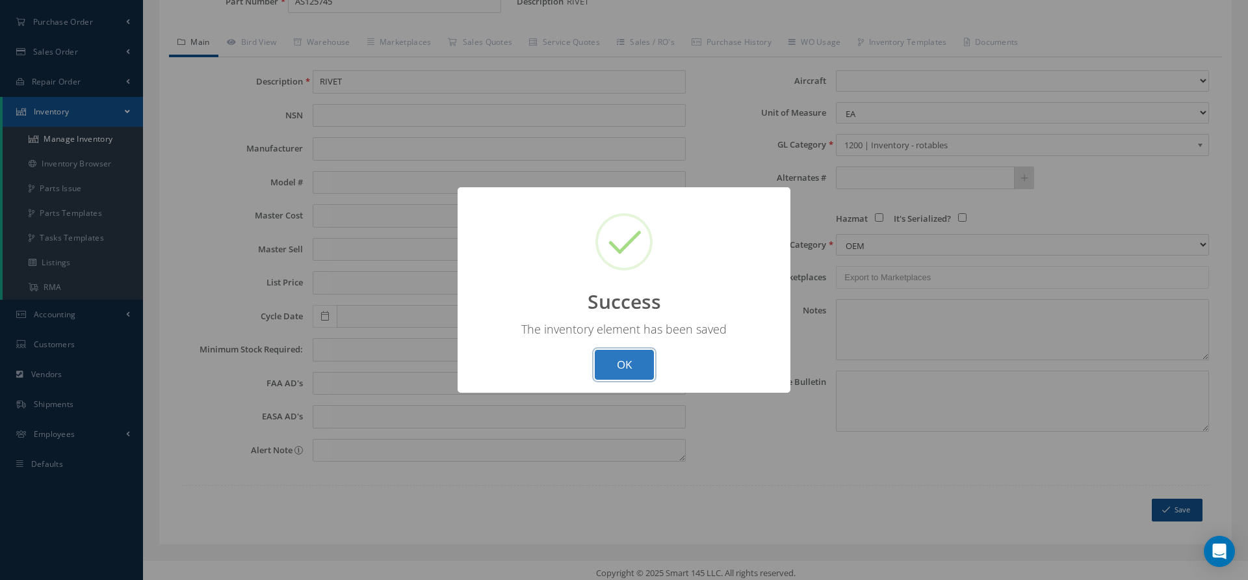
click at [629, 361] on button "OK" at bounding box center [624, 365] width 59 height 31
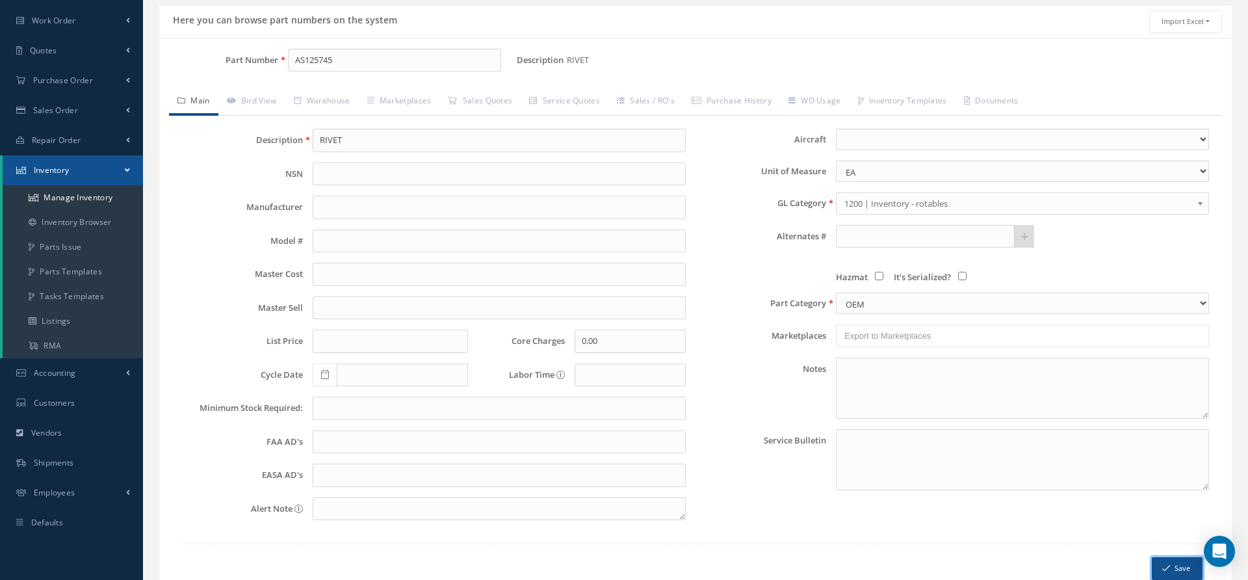
scroll to position [69, 0]
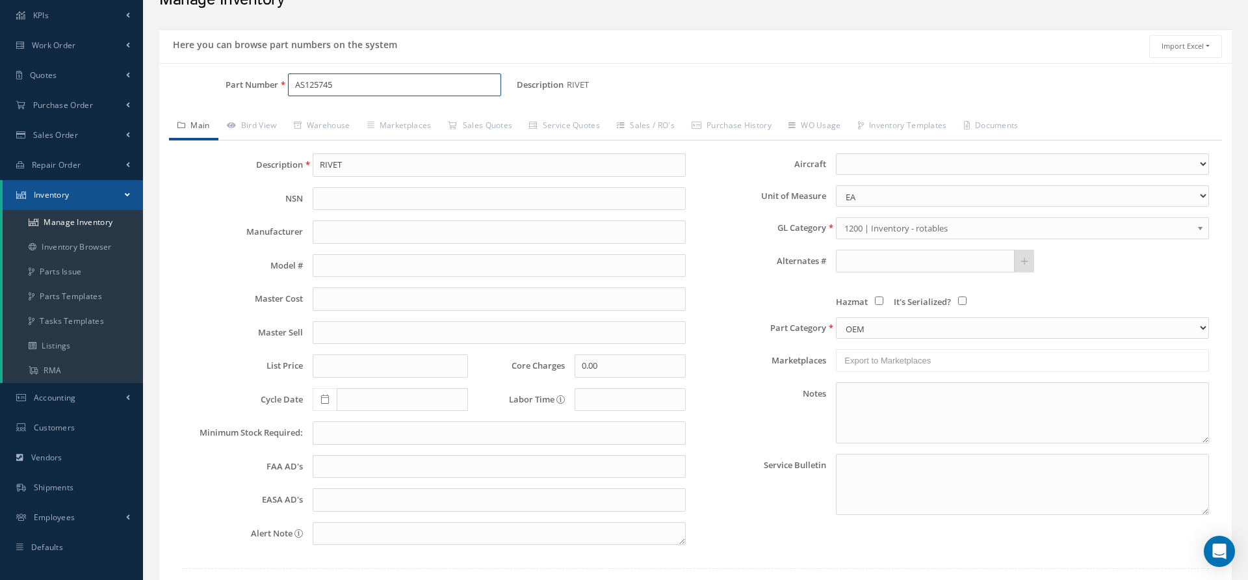
drag, startPoint x: 363, startPoint y: 86, endPoint x: 259, endPoint y: 83, distance: 103.4
click at [259, 83] on div "Part Number AS125745" at bounding box center [337, 84] width 357 height 23
paste input "271"
type input "AS125271"
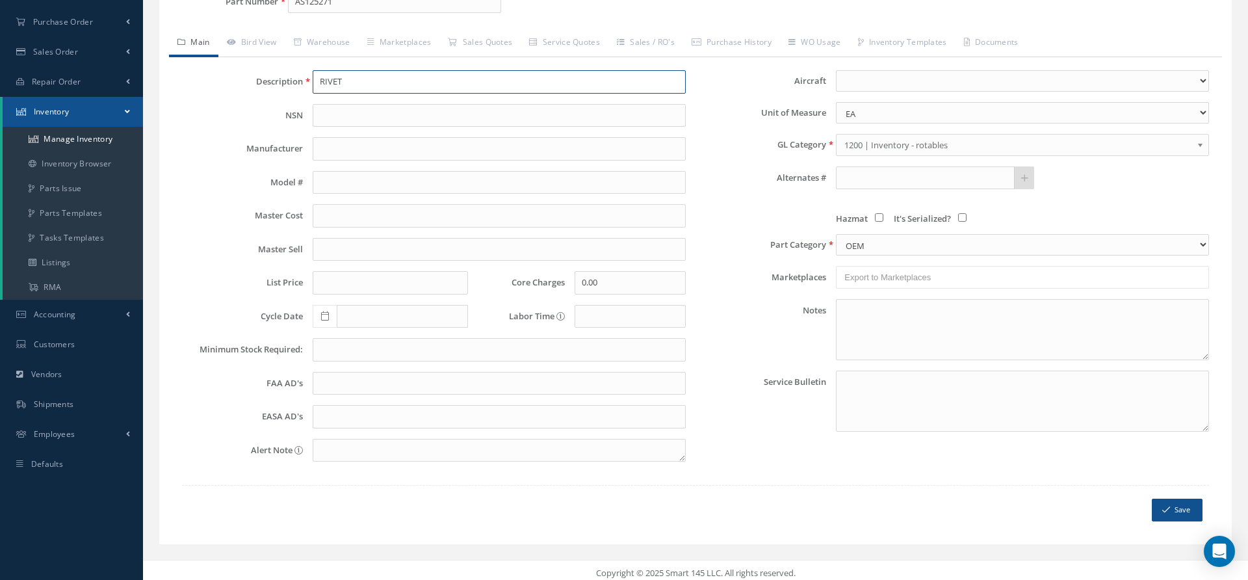
type input "RIVET"
click at [1179, 504] on button "Save" at bounding box center [1176, 509] width 51 height 23
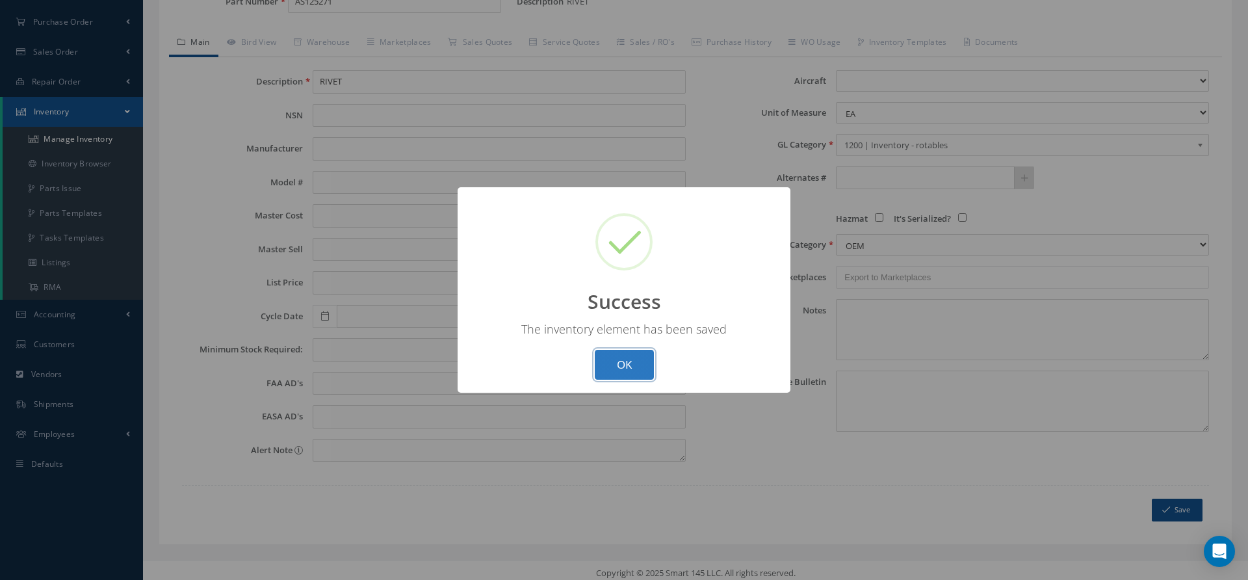
click at [634, 369] on button "OK" at bounding box center [624, 365] width 59 height 31
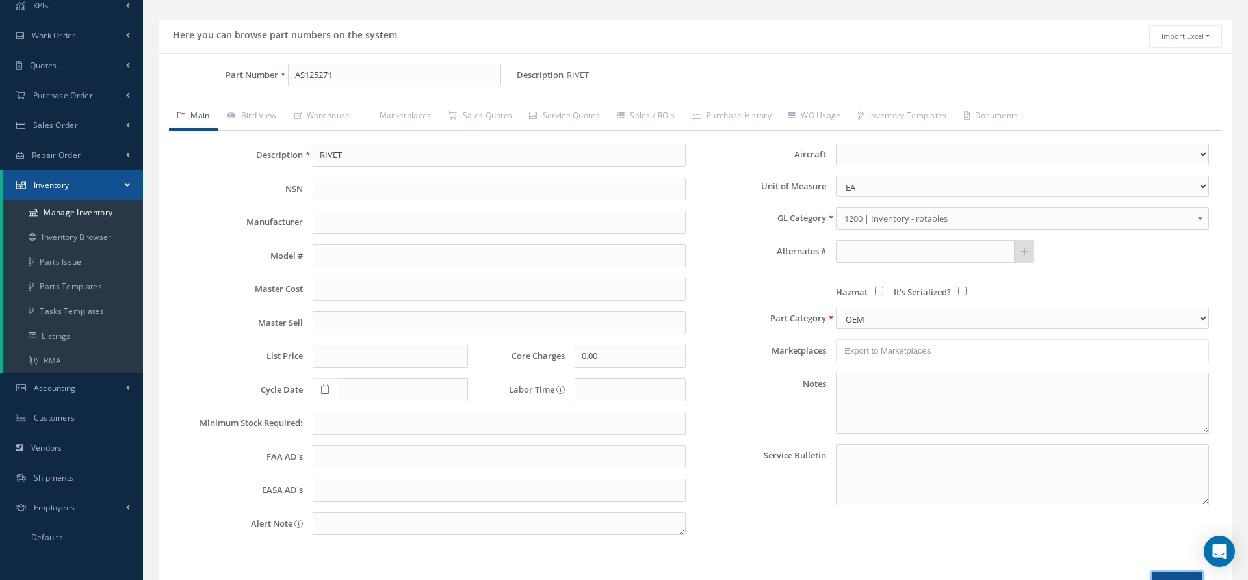
scroll to position [74, 0]
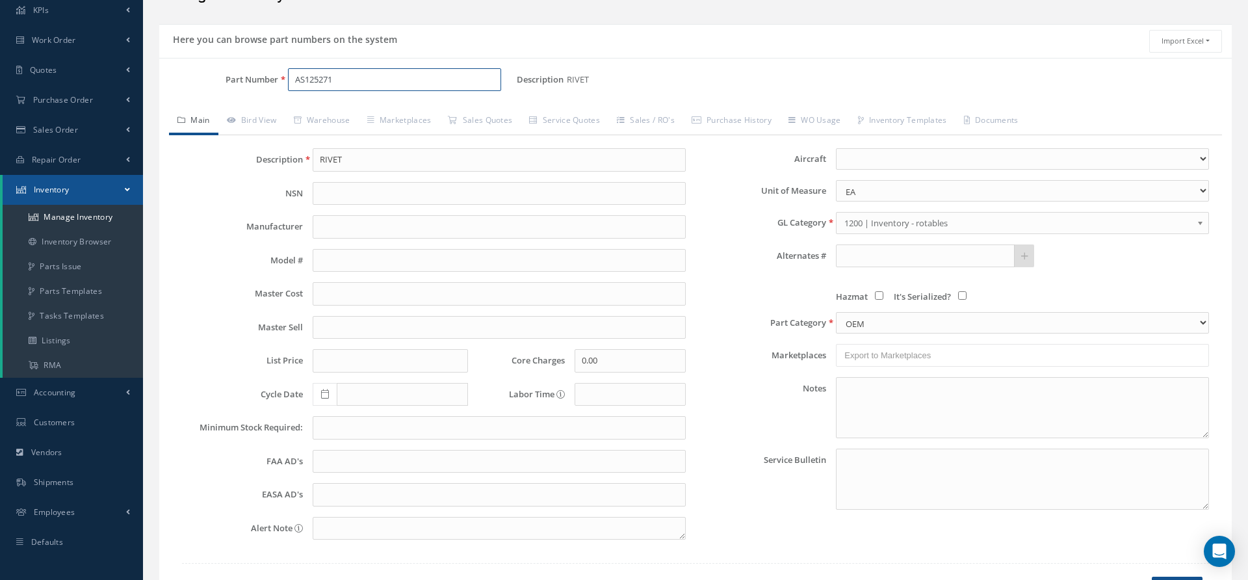
drag, startPoint x: 375, startPoint y: 72, endPoint x: 226, endPoint y: 72, distance: 148.8
click at [226, 72] on div "Part Number AS125271" at bounding box center [337, 79] width 357 height 23
drag, startPoint x: 359, startPoint y: 70, endPoint x: 248, endPoint y: 70, distance: 111.8
click at [248, 70] on div "Part Number AS125271" at bounding box center [337, 79] width 357 height 23
drag, startPoint x: 356, startPoint y: 76, endPoint x: 291, endPoint y: 75, distance: 65.0
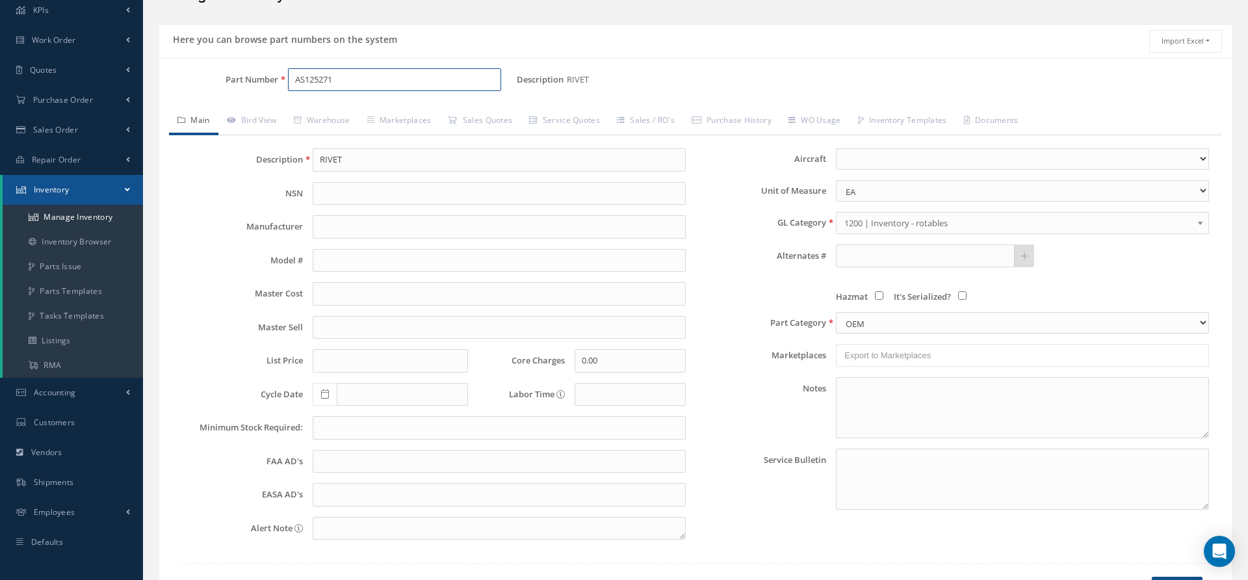
click at [291, 75] on input "AS125271" at bounding box center [394, 79] width 213 height 23
paste input "51G442-0"
type input "51G442-01"
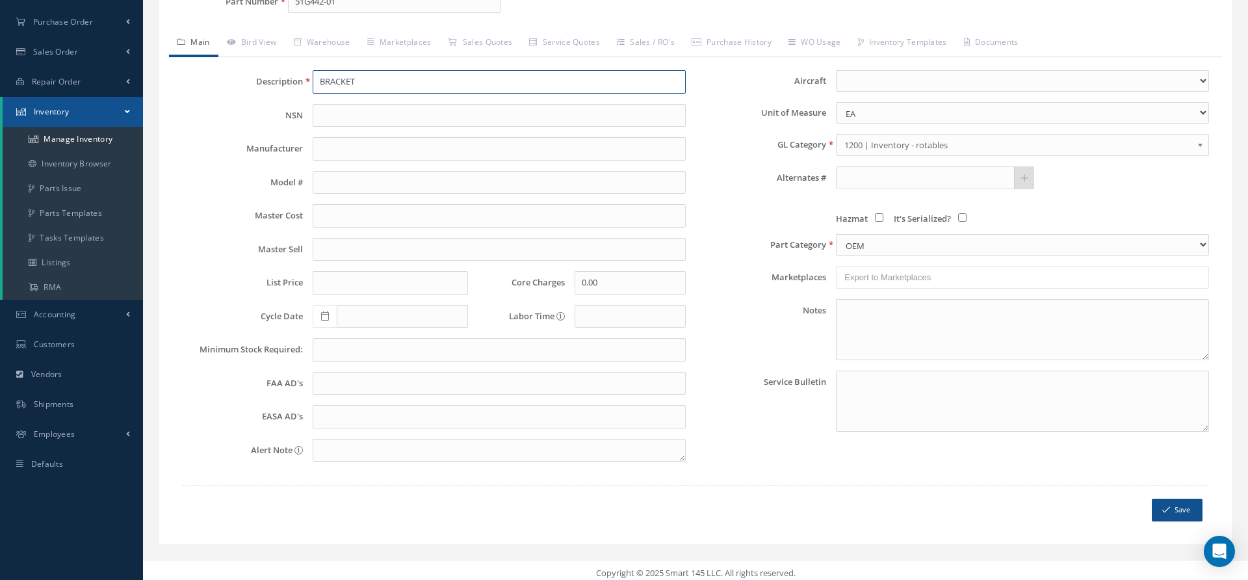
type input "BRACKET"
click at [1162, 505] on icon "submit" at bounding box center [1166, 509] width 8 height 9
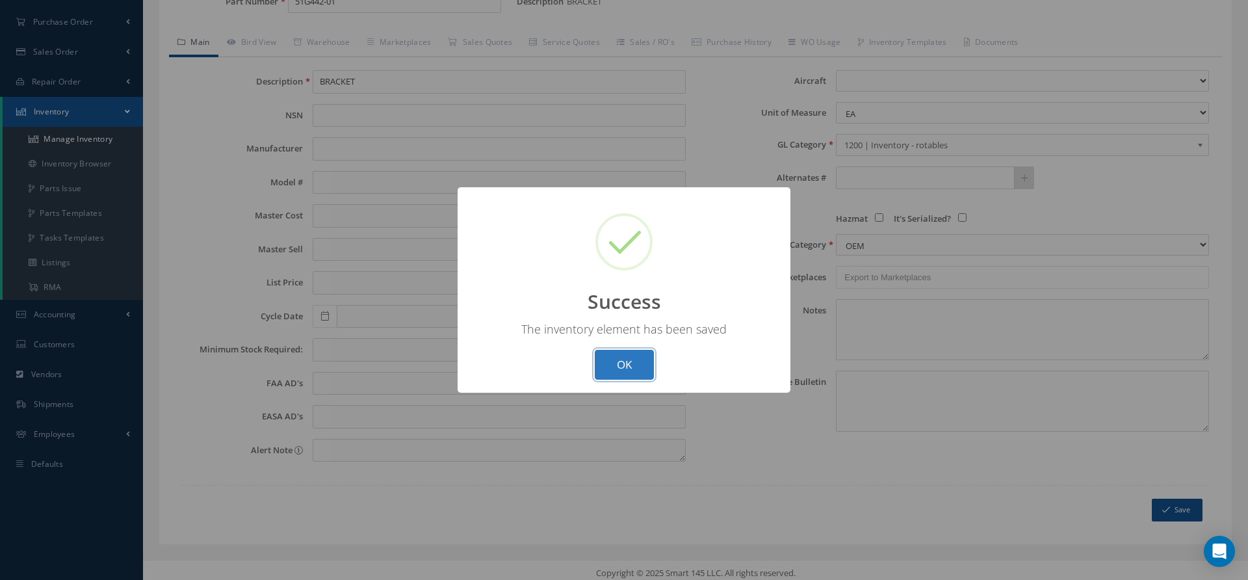
click at [606, 359] on button "OK" at bounding box center [624, 365] width 59 height 31
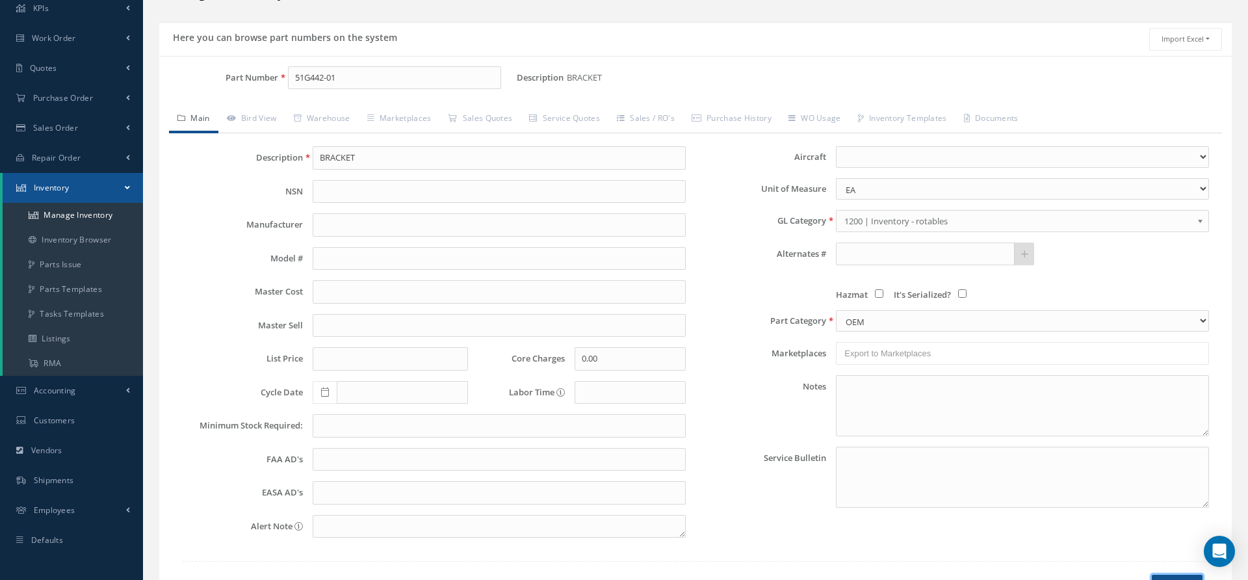
scroll to position [57, 0]
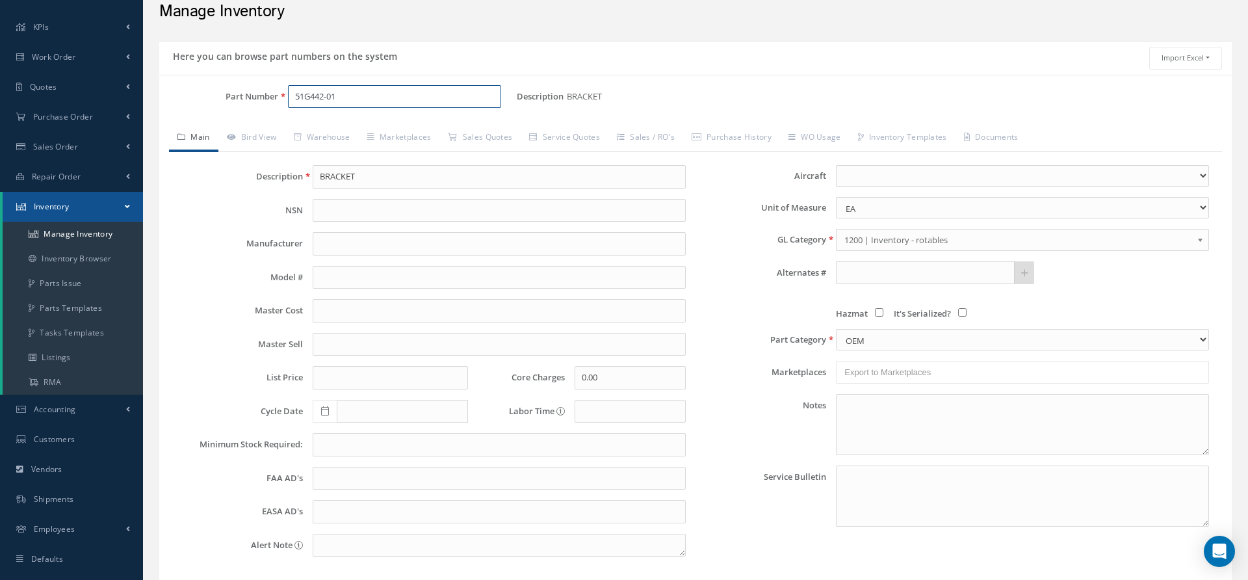
drag, startPoint x: 353, startPoint y: 93, endPoint x: 227, endPoint y: 93, distance: 126.1
click at [227, 93] on div "Part Number 51G442-01" at bounding box center [337, 96] width 357 height 23
paste input "170"
type input "51G170"
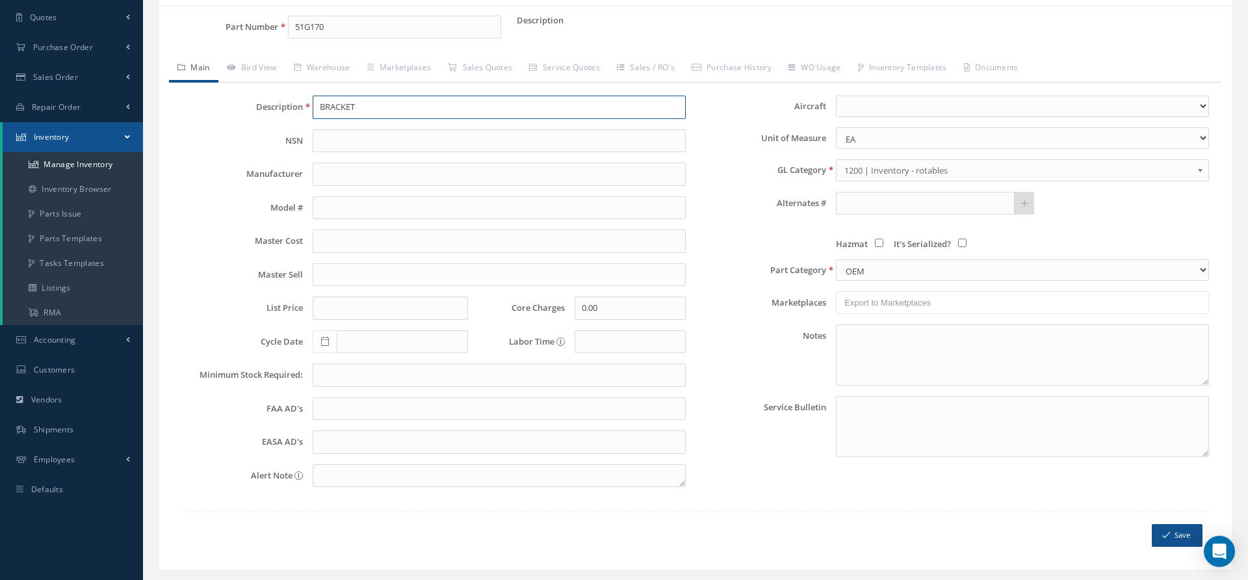
scroll to position [152, 0]
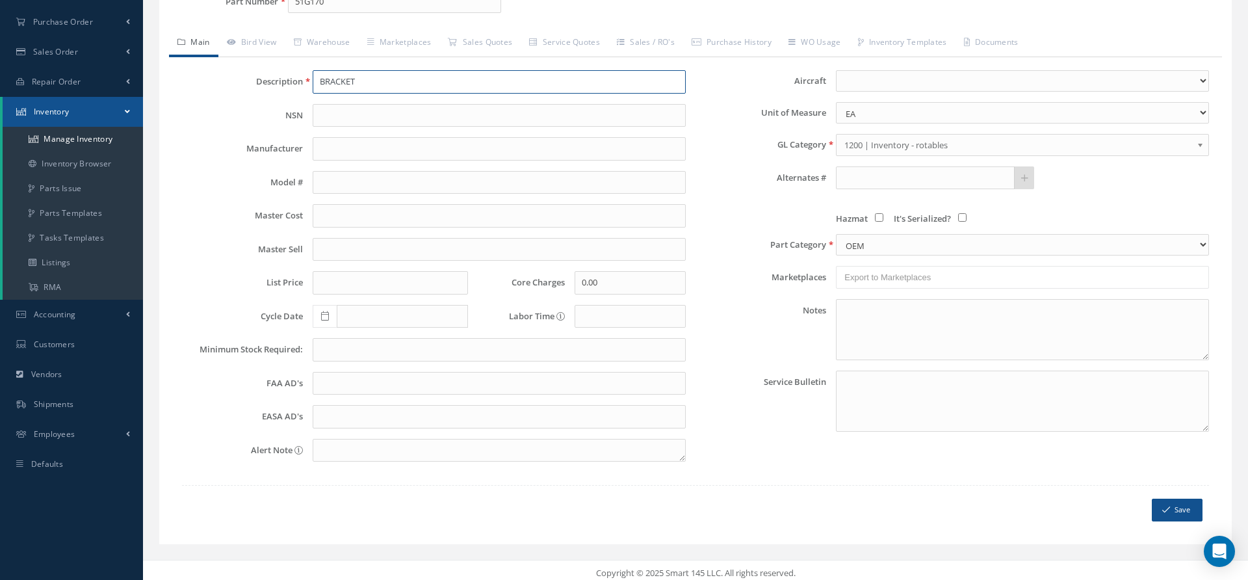
type input "BRACKET"
click at [1162, 509] on button "Save" at bounding box center [1176, 509] width 51 height 23
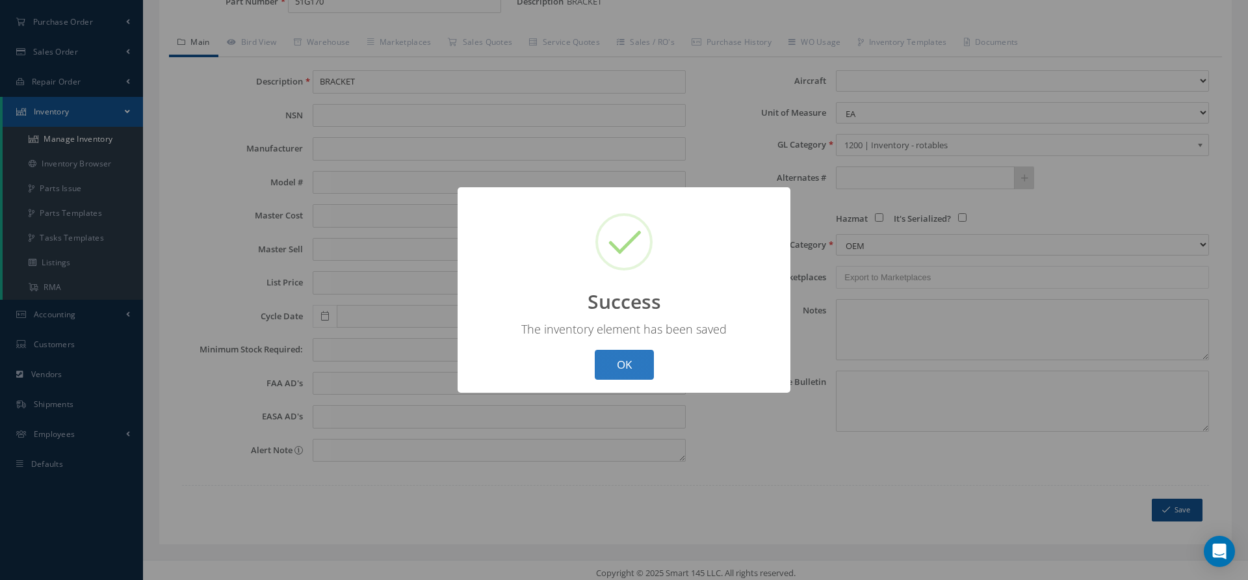
click at [632, 366] on button "OK" at bounding box center [624, 365] width 59 height 31
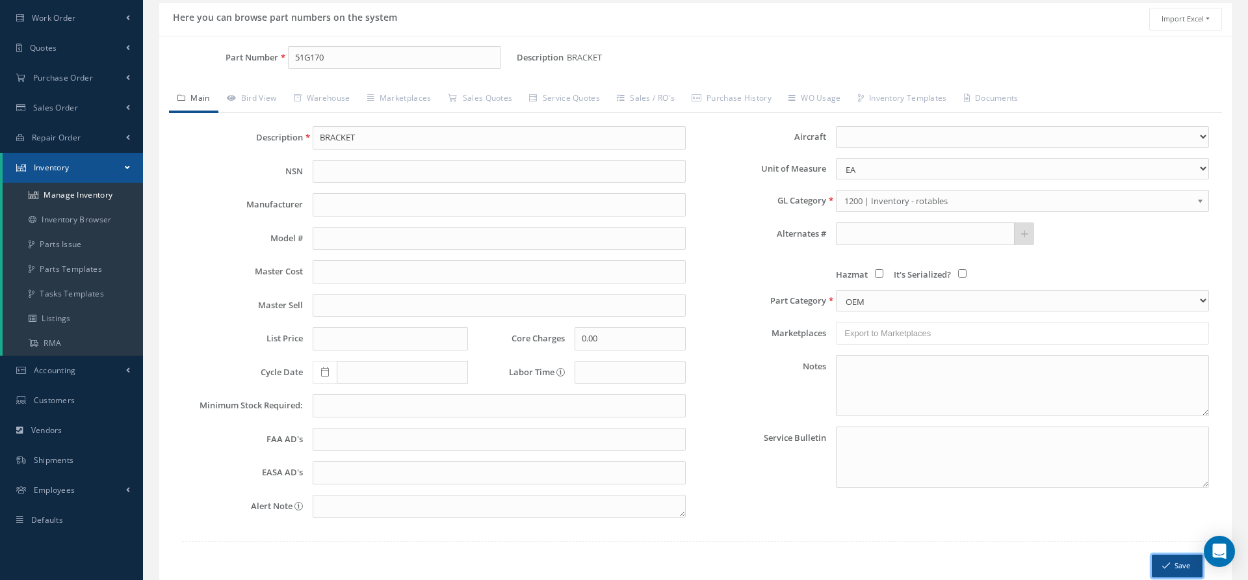
scroll to position [61, 0]
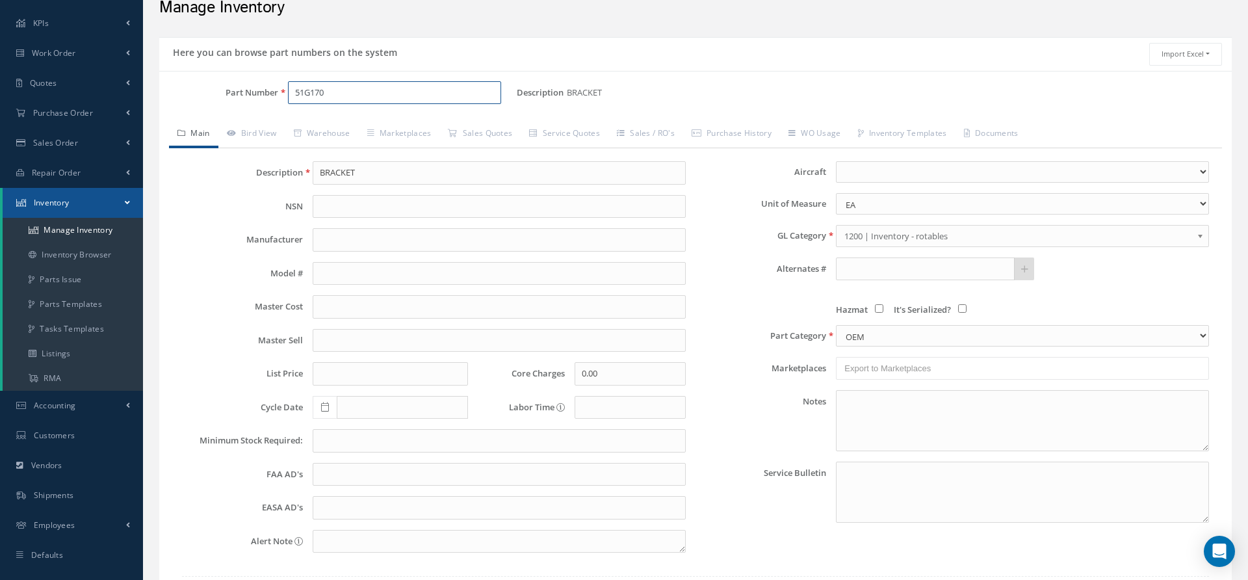
drag, startPoint x: 361, startPoint y: 94, endPoint x: 275, endPoint y: 92, distance: 85.8
click at [275, 92] on div "Part Number 51G170" at bounding box center [337, 92] width 357 height 23
type input "14C02-48C"
click at [428, 173] on input "BRACKET" at bounding box center [499, 172] width 373 height 23
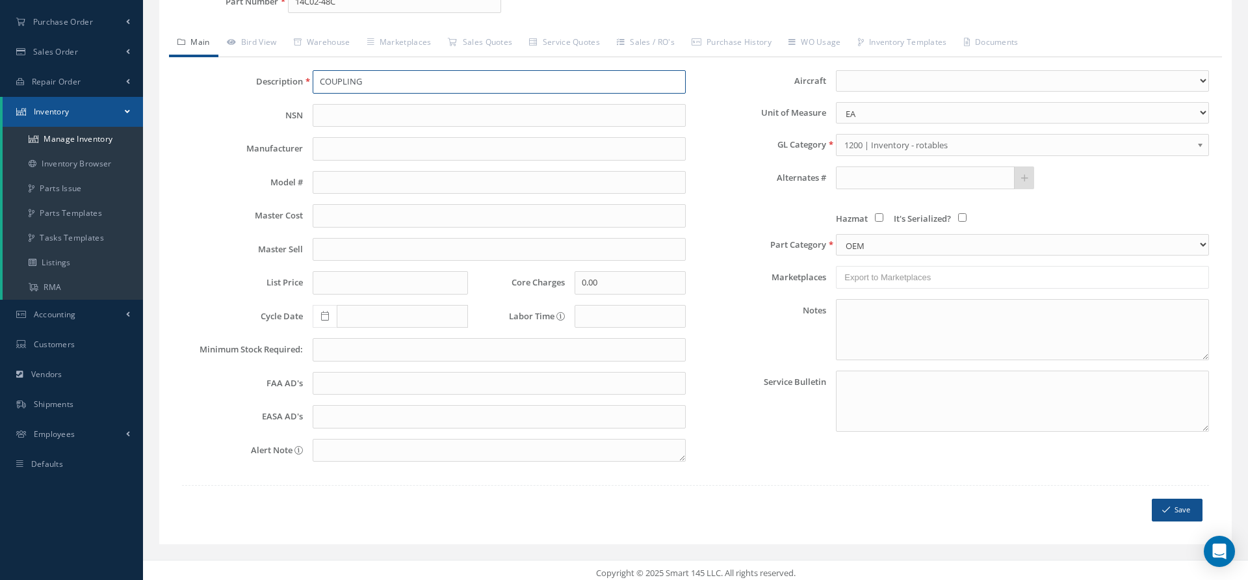
type input "COUPLING"
click at [1171, 499] on button "Save" at bounding box center [1176, 509] width 51 height 23
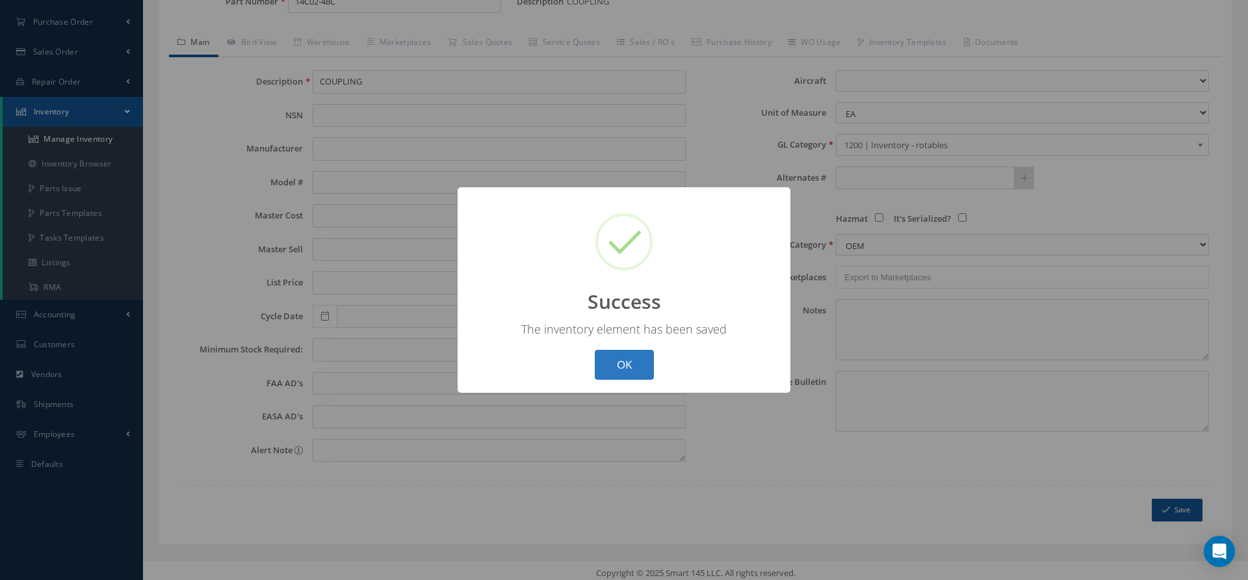
click at [609, 369] on button "OK" at bounding box center [624, 365] width 59 height 31
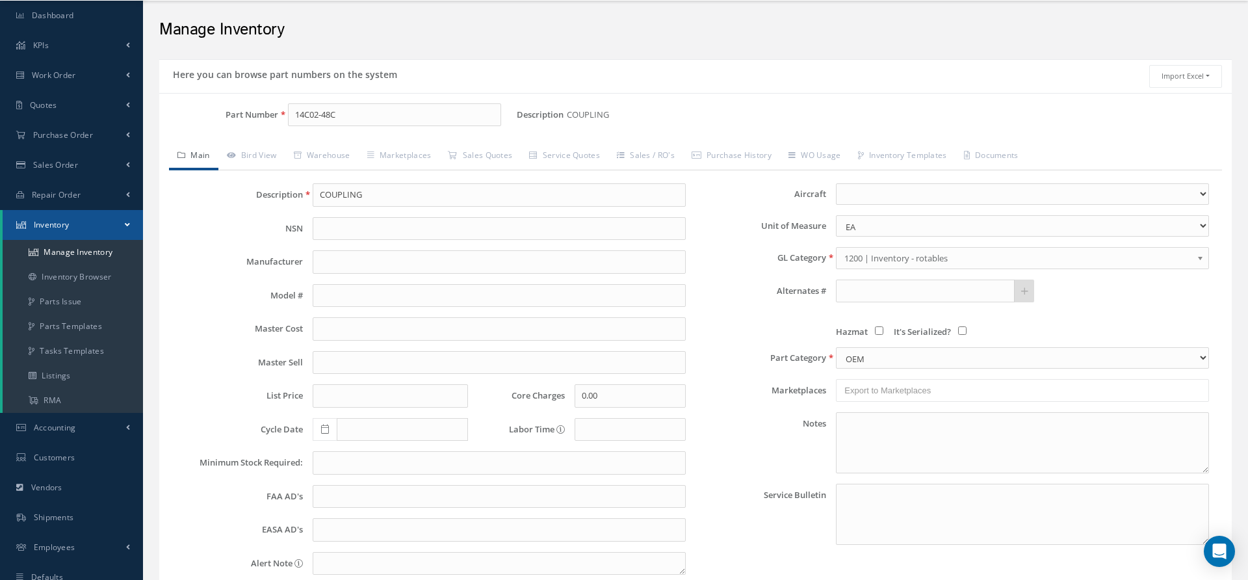
scroll to position [26, 0]
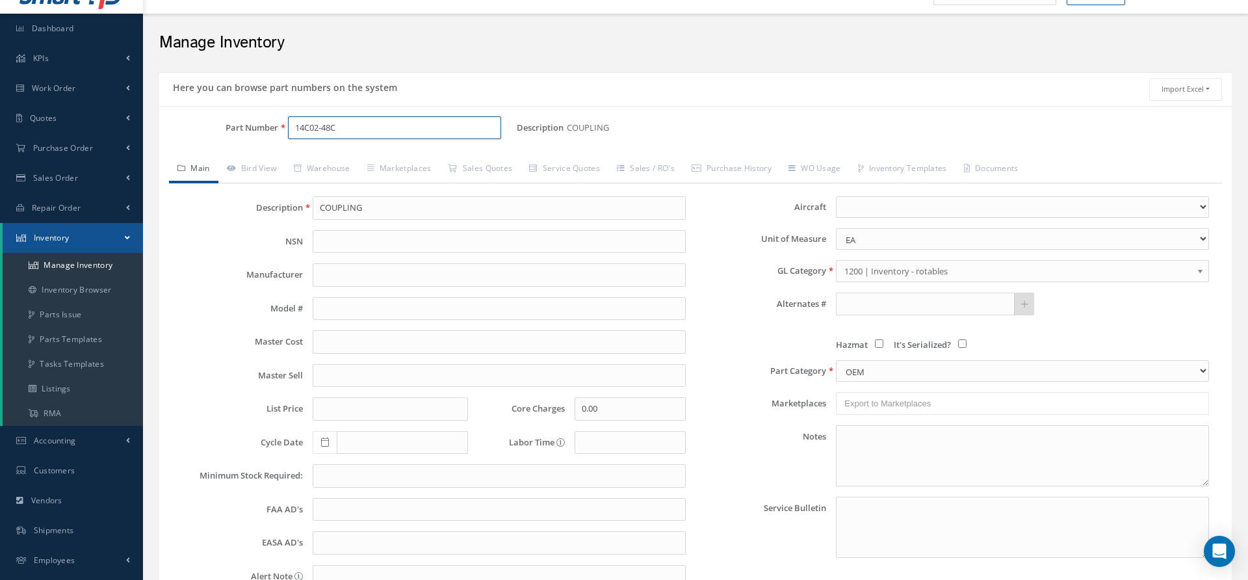
drag, startPoint x: 376, startPoint y: 127, endPoint x: 238, endPoint y: 122, distance: 137.8
click at [238, 122] on div "Part Number 14C02-48C" at bounding box center [337, 127] width 357 height 23
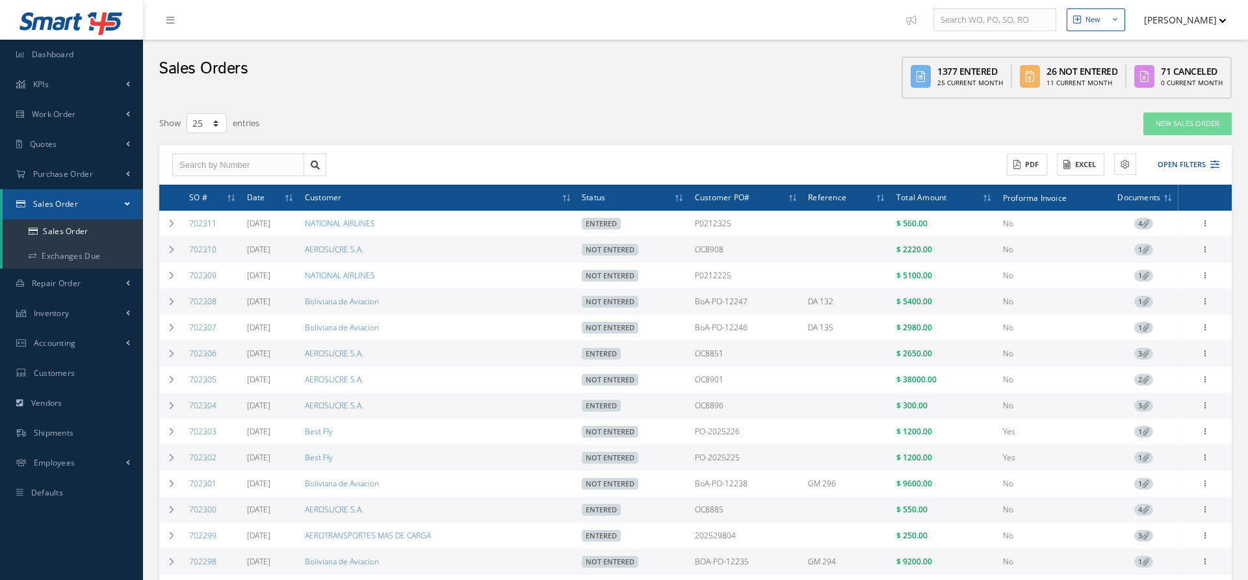
select select "25"
